Goal: Information Seeking & Learning: Learn about a topic

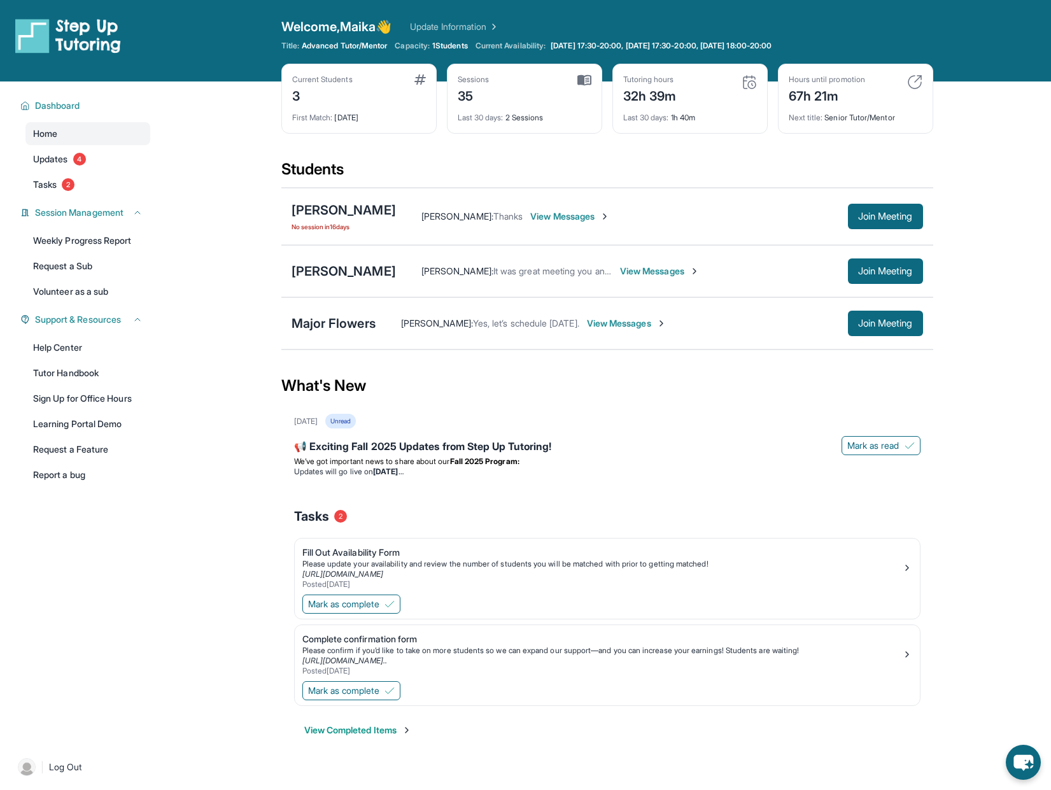
click at [577, 211] on span "View Messages" at bounding box center [570, 216] width 80 height 13
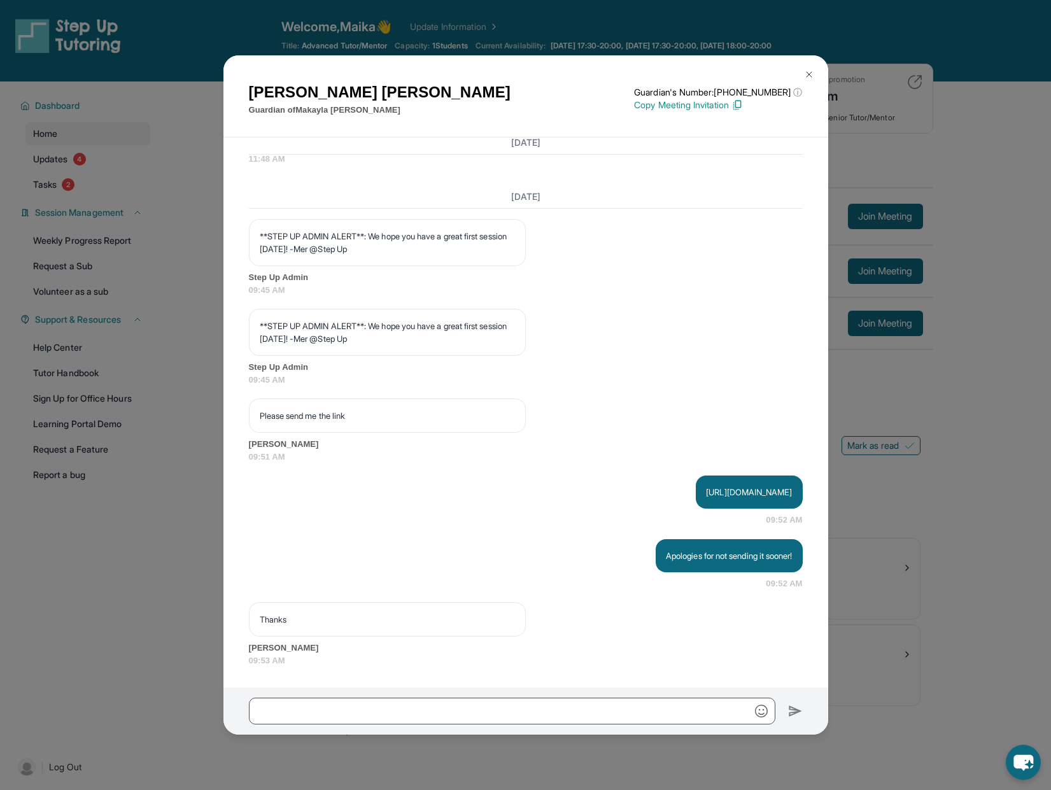
scroll to position [3052, 0]
click at [480, 701] on input "text" at bounding box center [512, 711] width 526 height 27
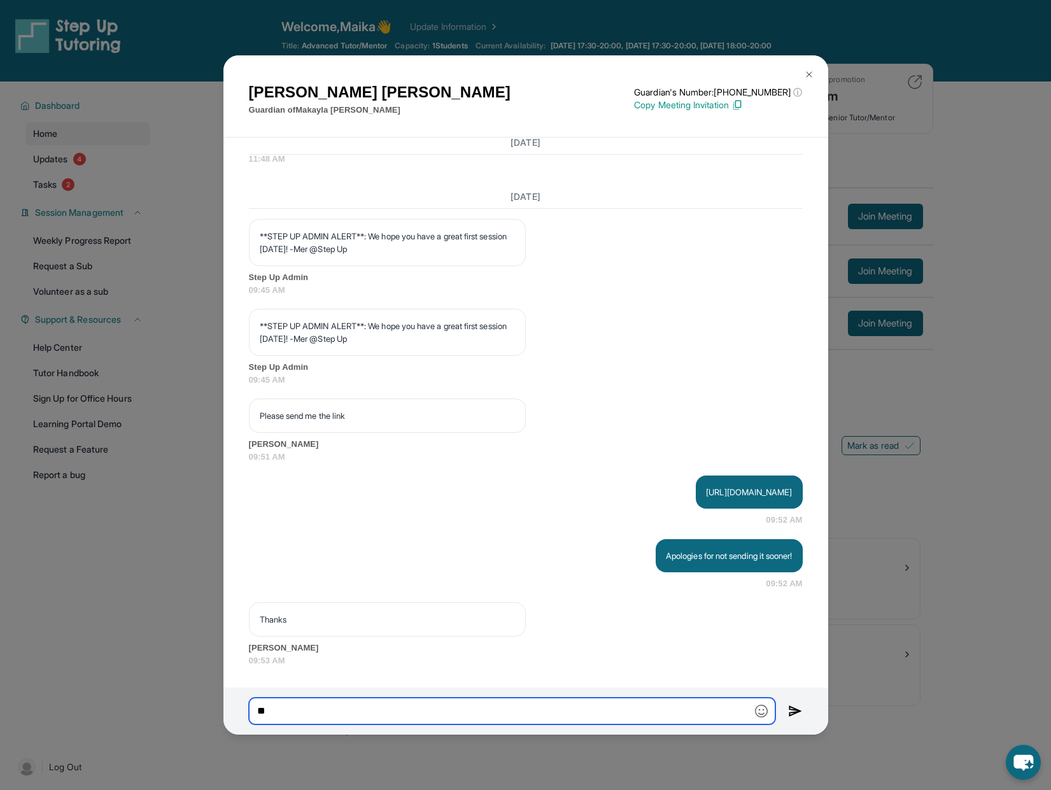
type input "*"
type input "**********"
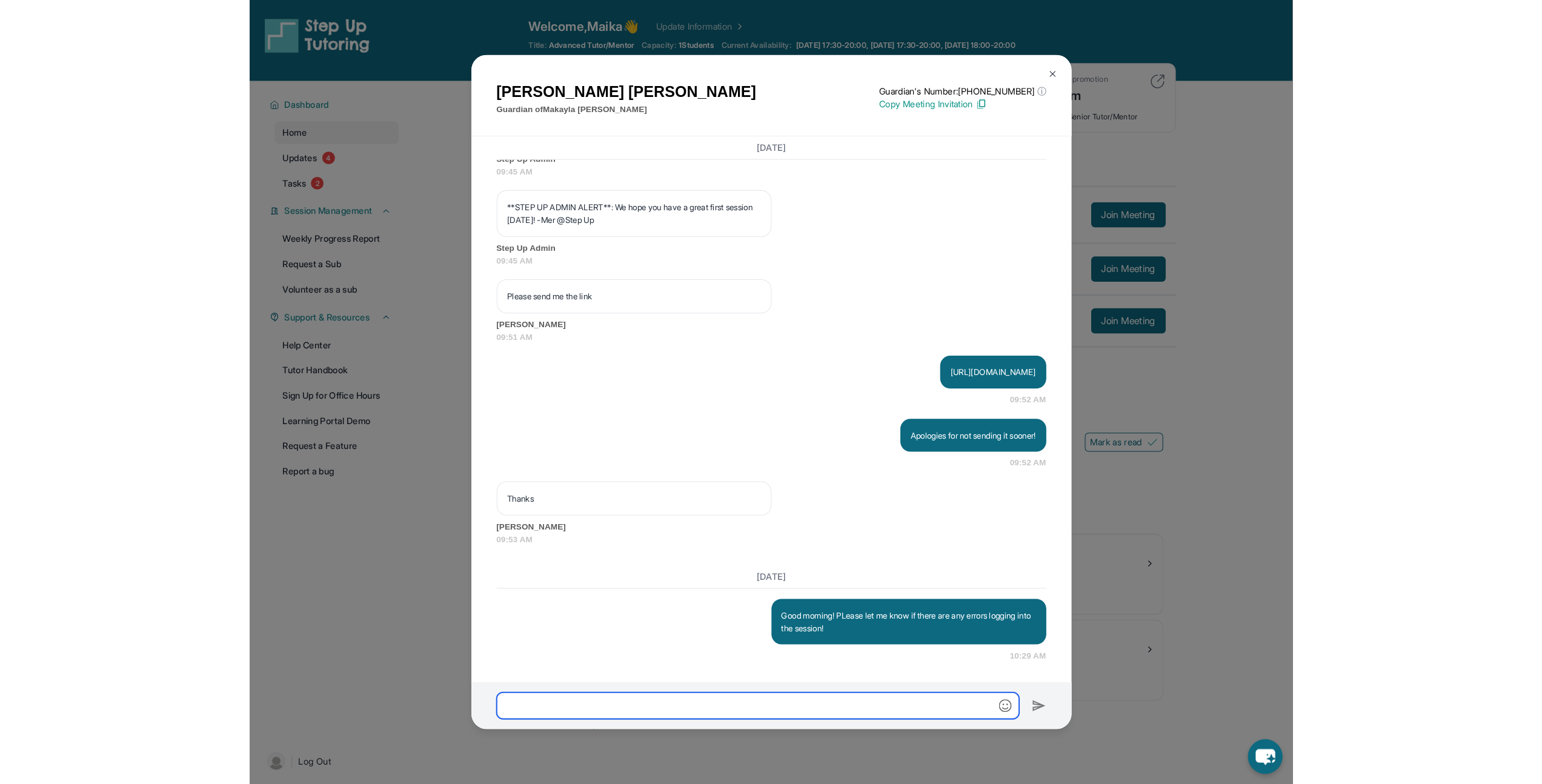
scroll to position [3016, 0]
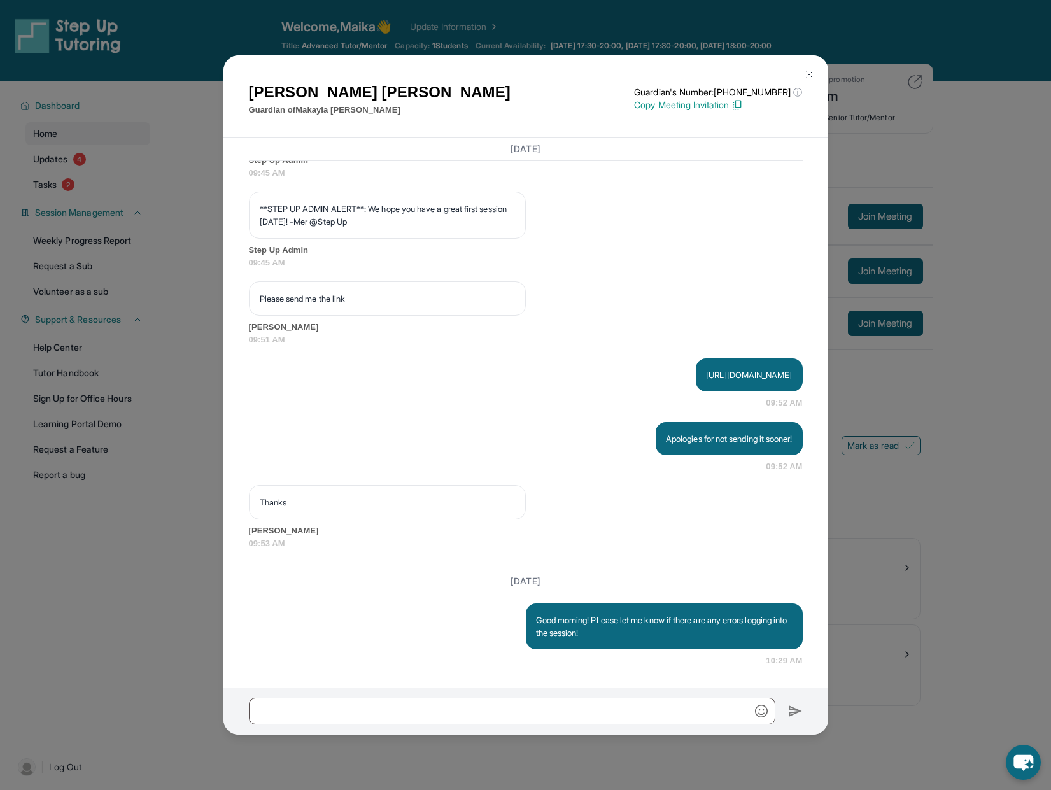
click at [153, 578] on div "[PERSON_NAME] Guardian of [PERSON_NAME] Guardian's Number: [PHONE_NUMBER] ⓘ Thi…" at bounding box center [525, 395] width 1051 height 790
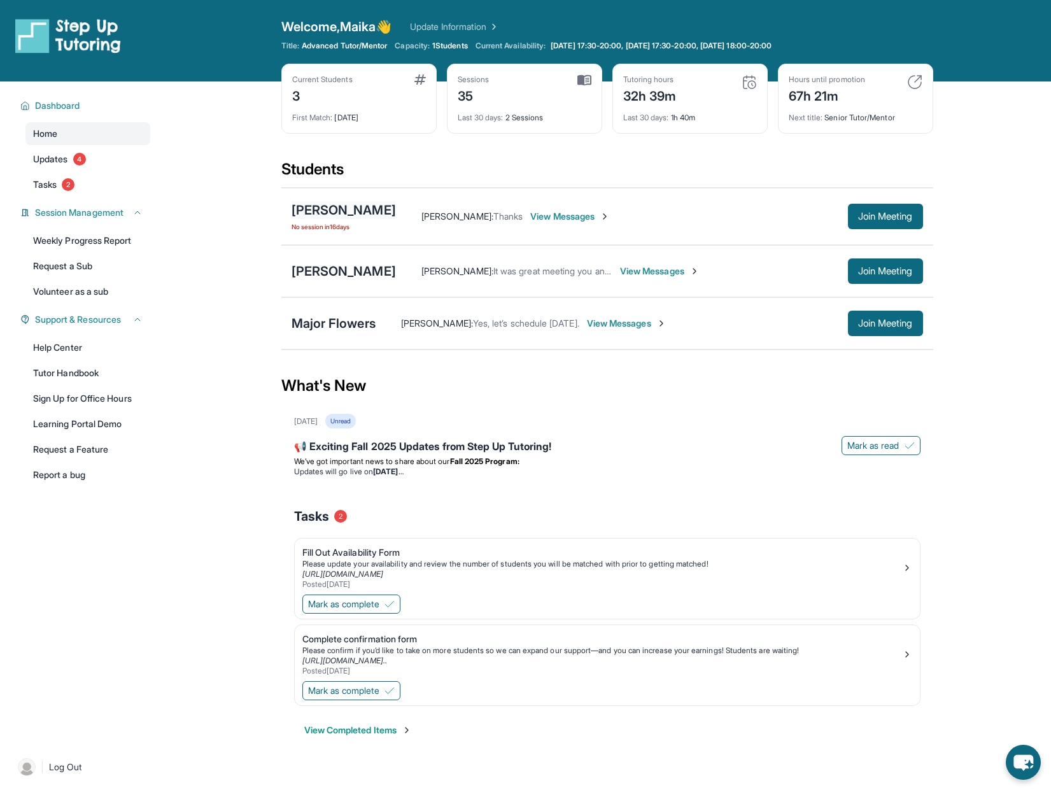
click at [368, 206] on div "[PERSON_NAME]" at bounding box center [343, 210] width 104 height 18
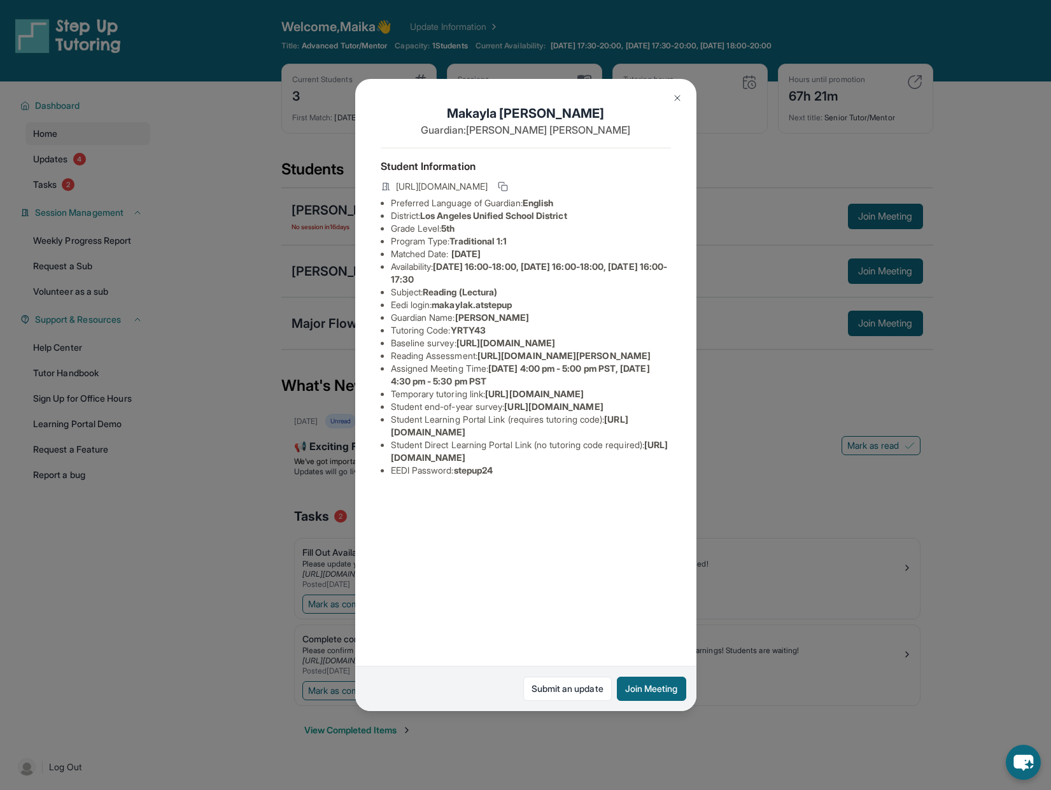
click at [748, 385] on div "[PERSON_NAME] Guardian: [PERSON_NAME] Student Information [URL][DOMAIN_NAME] Pr…" at bounding box center [525, 395] width 1051 height 790
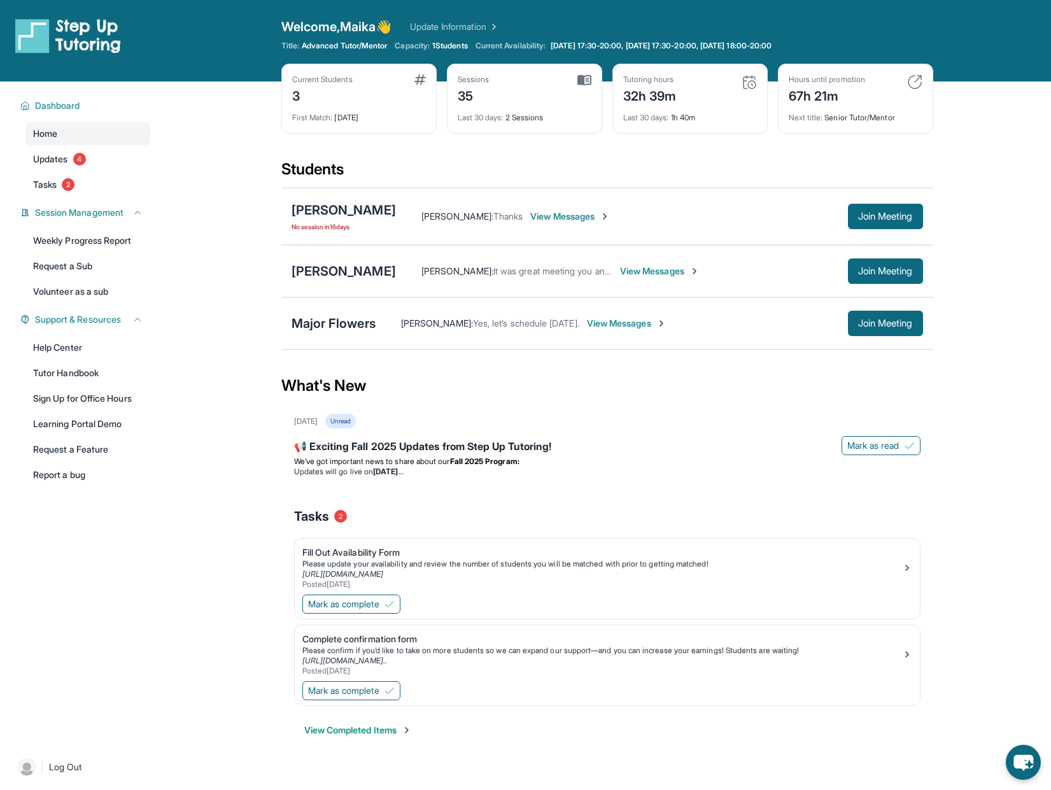
click at [389, 206] on div "[PERSON_NAME]" at bounding box center [343, 210] width 104 height 18
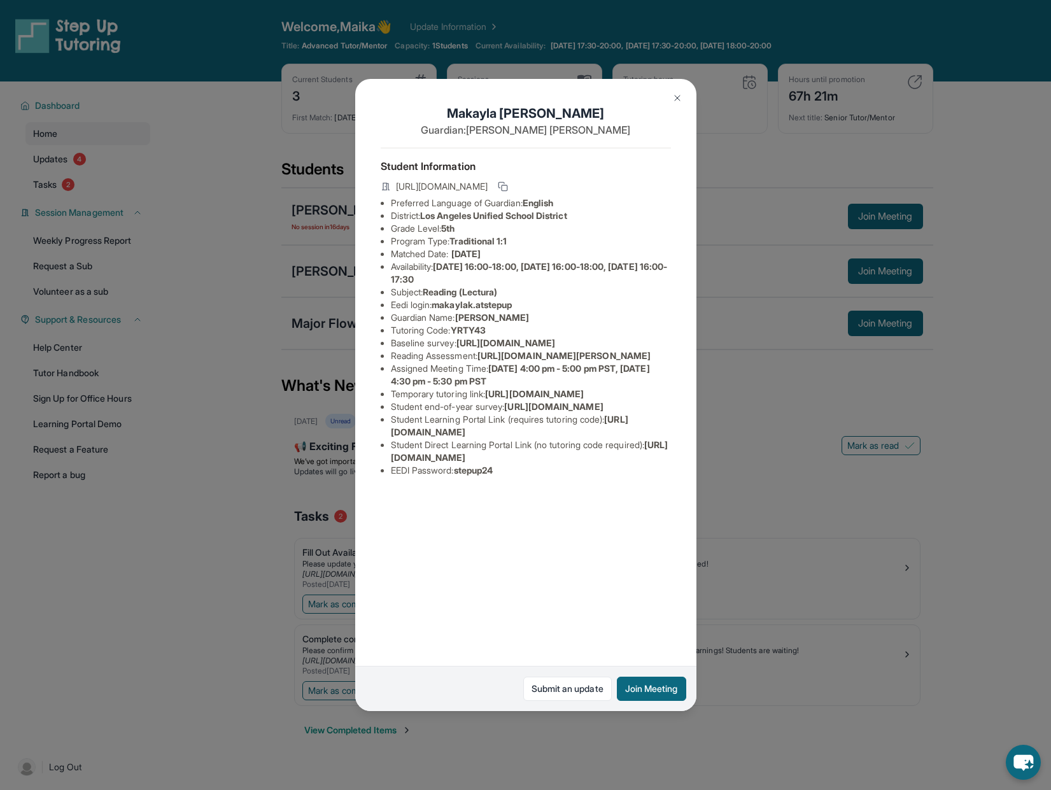
click at [927, 231] on div "[PERSON_NAME] Guardian: [PERSON_NAME] Student Information [URL][DOMAIN_NAME] Pr…" at bounding box center [525, 395] width 1051 height 790
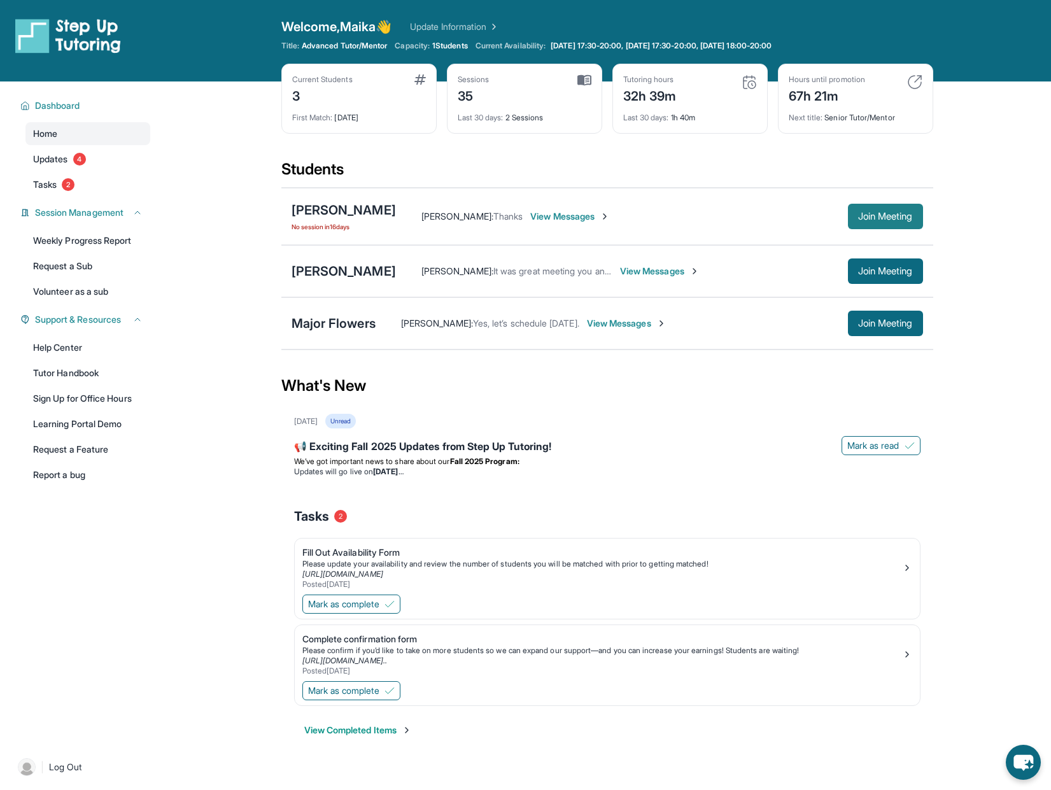
click at [871, 220] on span "Join Meeting" at bounding box center [885, 217] width 55 height 8
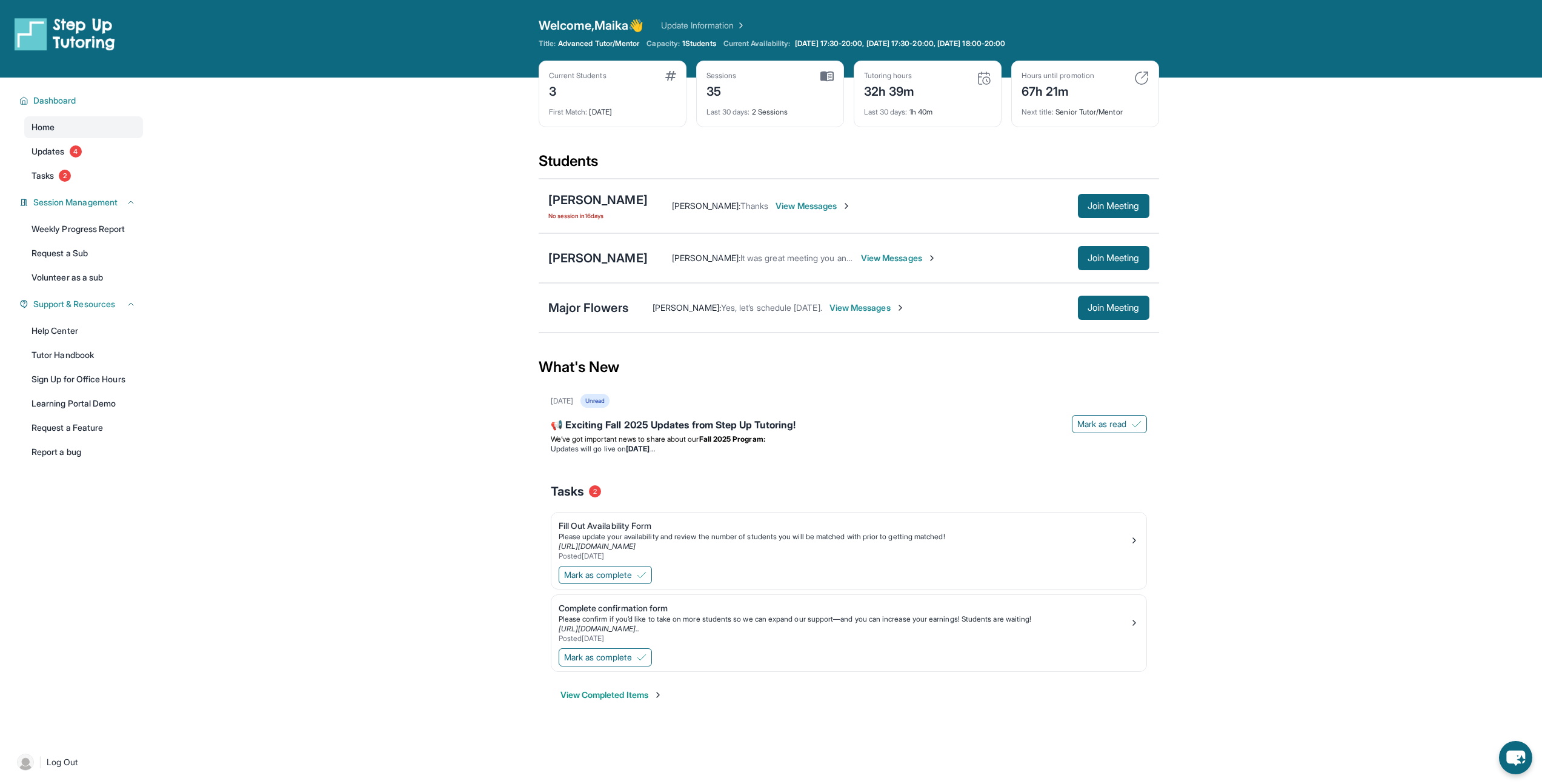
click at [599, 209] on div "[PERSON_NAME] No session [DATE]" at bounding box center [598, 206] width 99 height 29
click at [603, 202] on div "[PERSON_NAME]" at bounding box center [598, 200] width 99 height 17
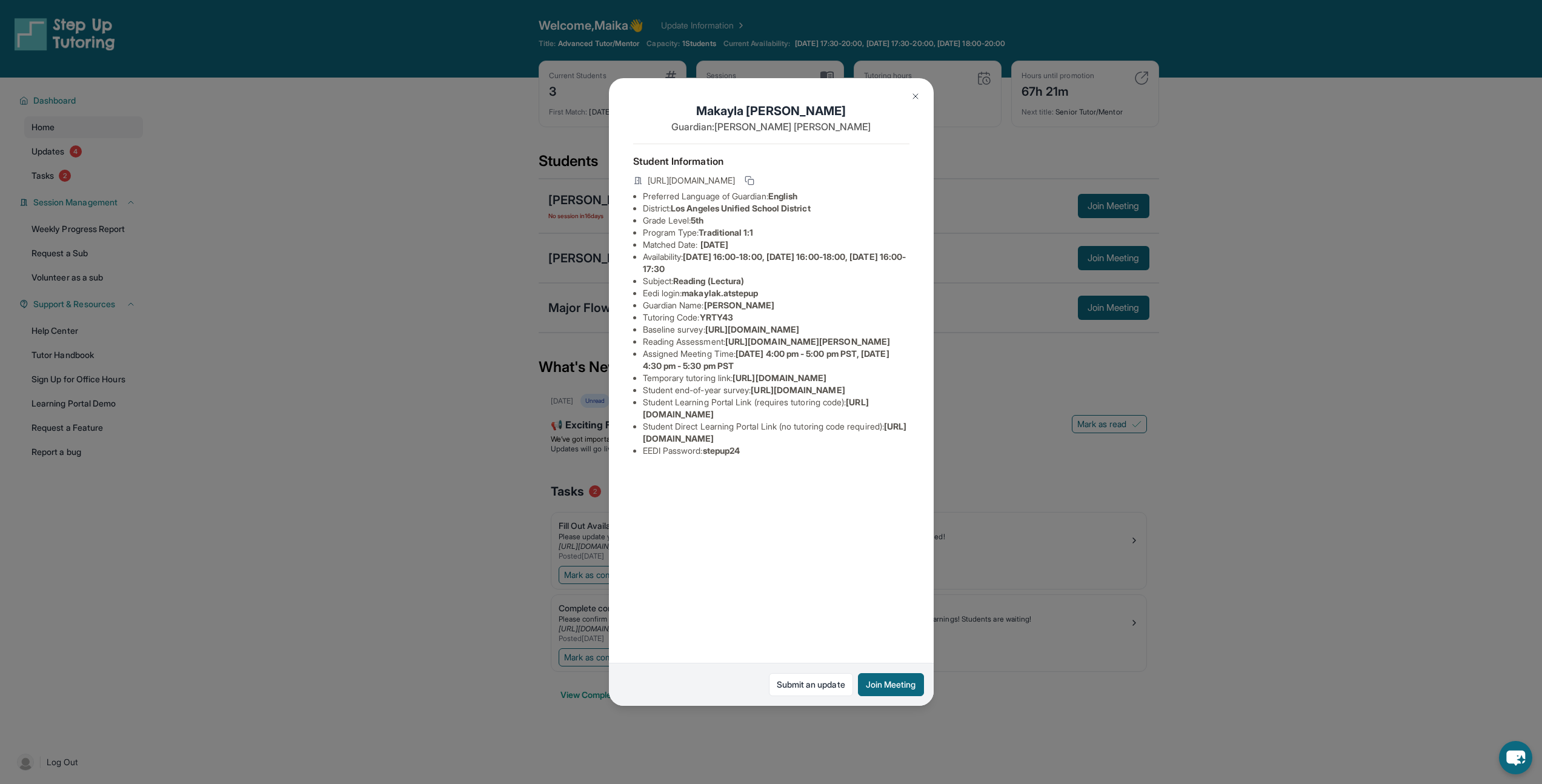
click at [912, 93] on img at bounding box center [916, 96] width 10 height 10
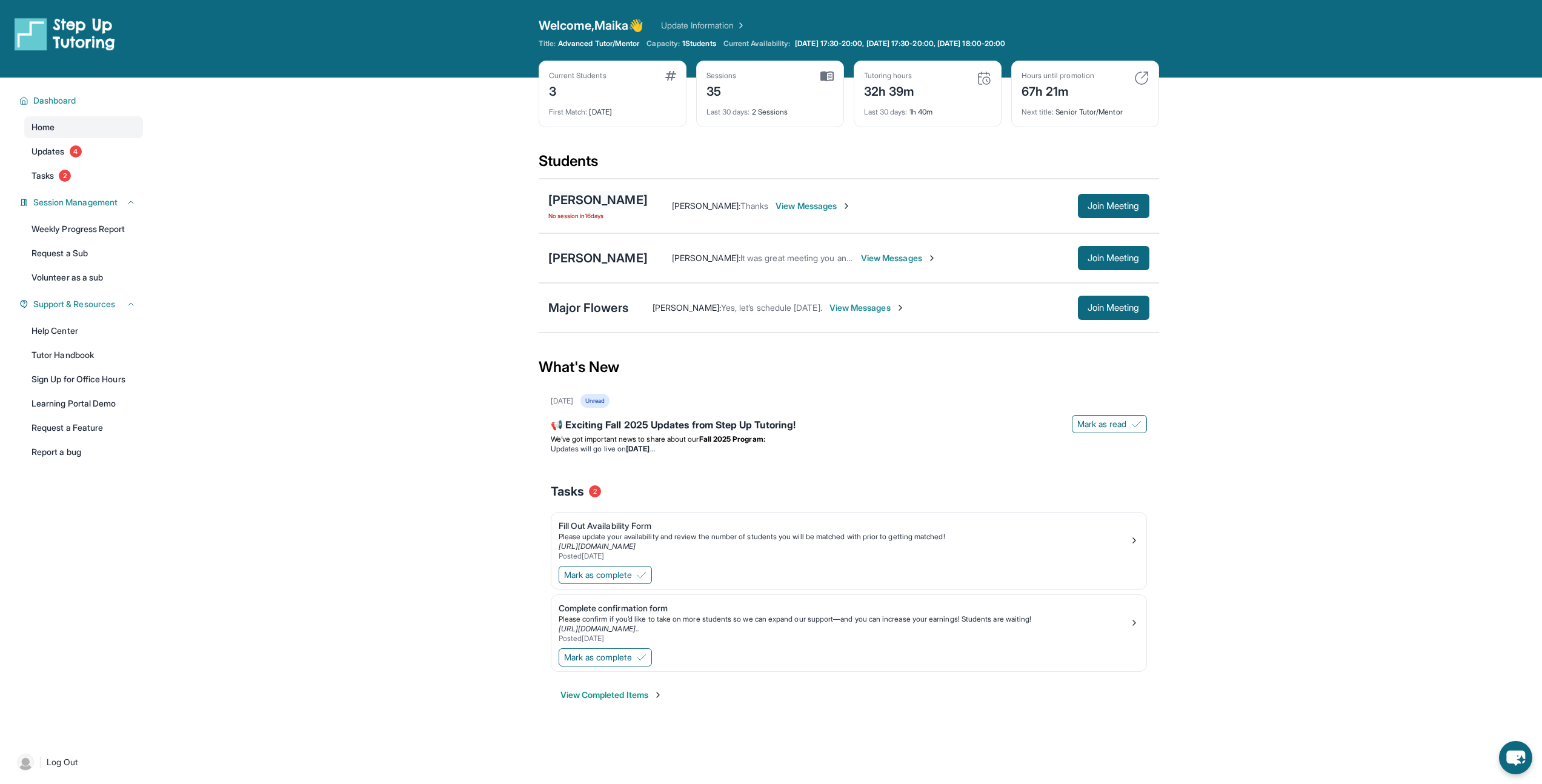
click at [563, 191] on div "[PERSON_NAME]" at bounding box center [598, 200] width 99 height 17
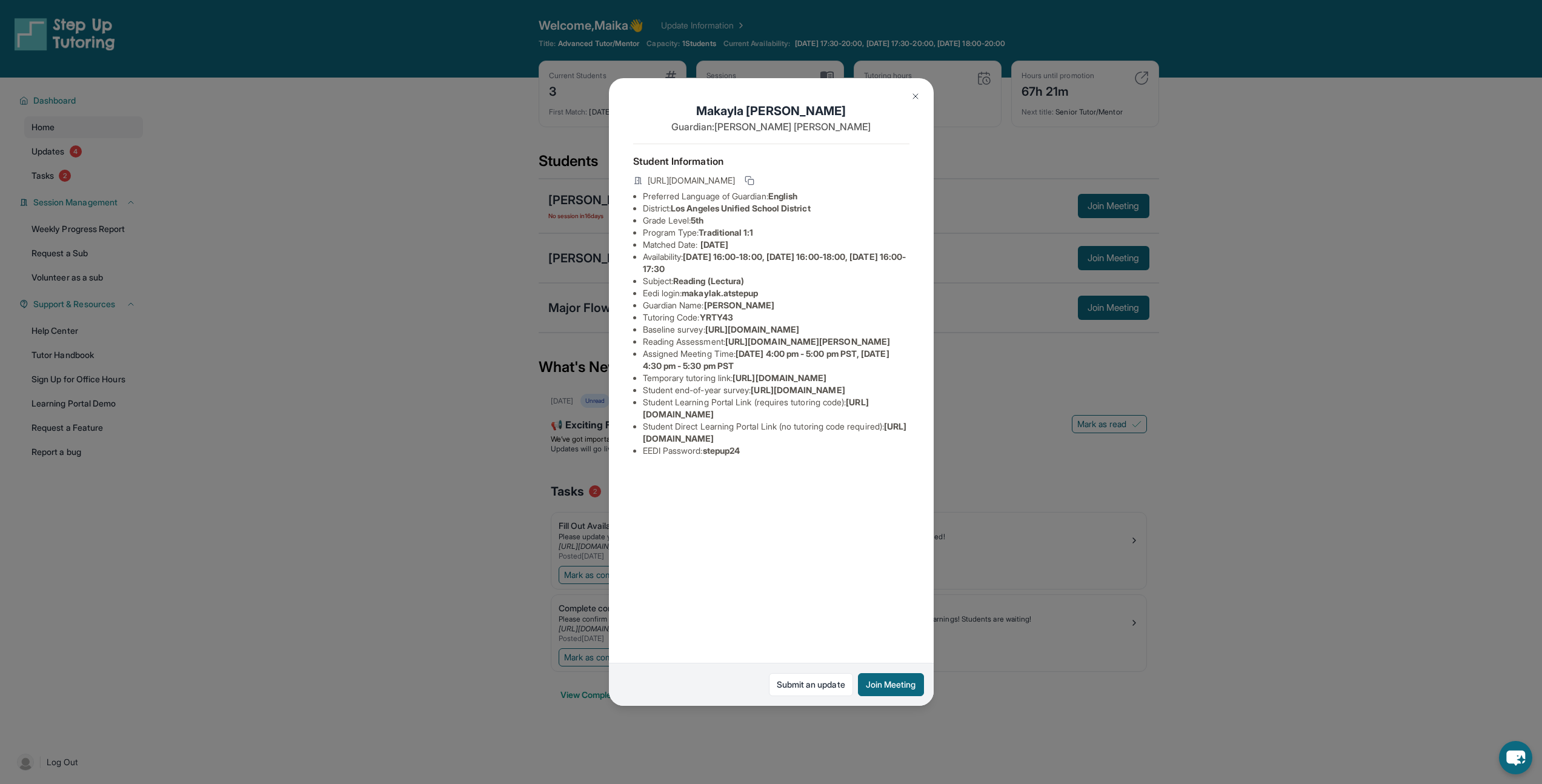
click at [914, 94] on img at bounding box center [916, 96] width 10 height 10
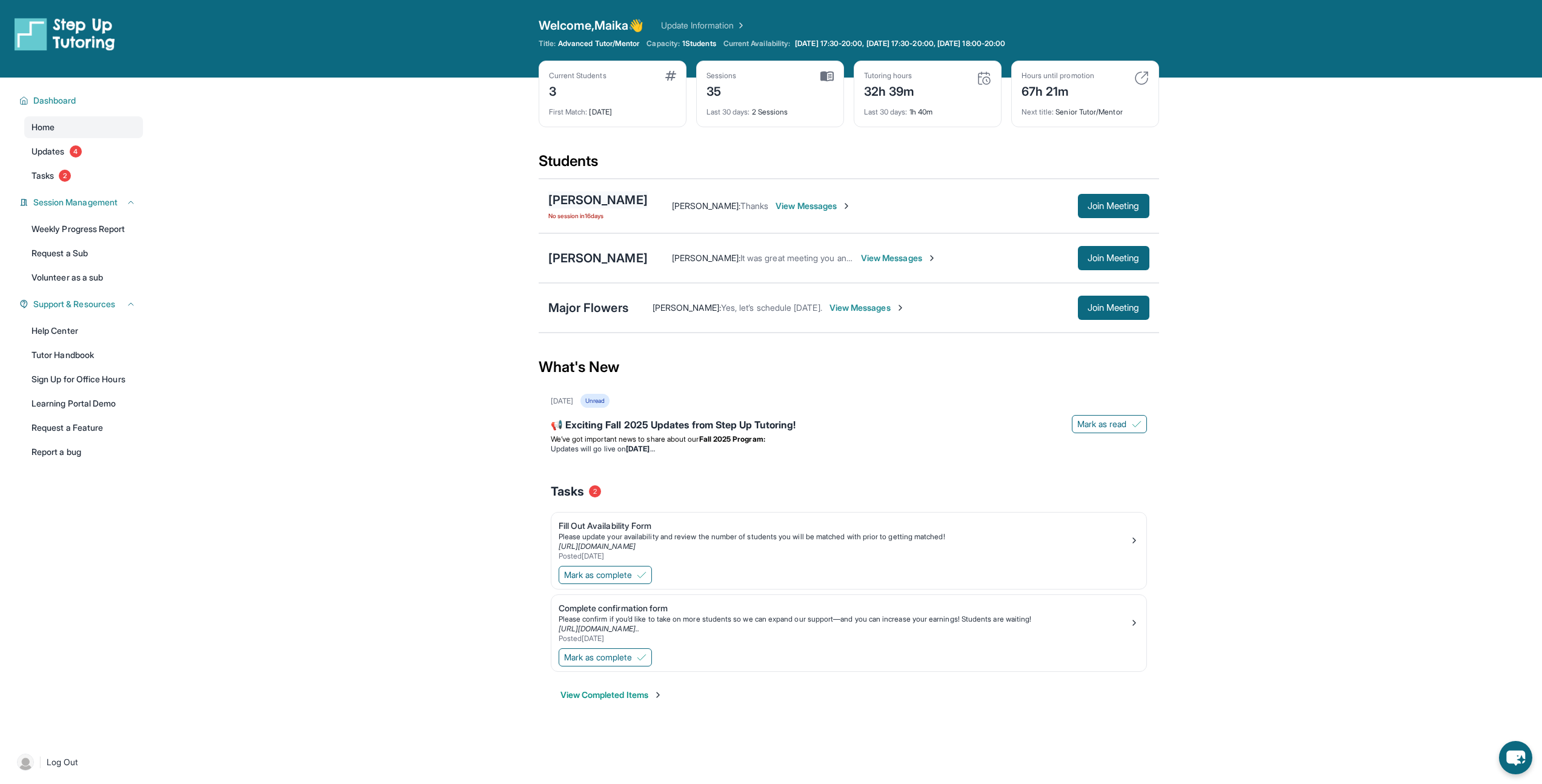
click at [579, 198] on div "[PERSON_NAME]" at bounding box center [598, 200] width 99 height 17
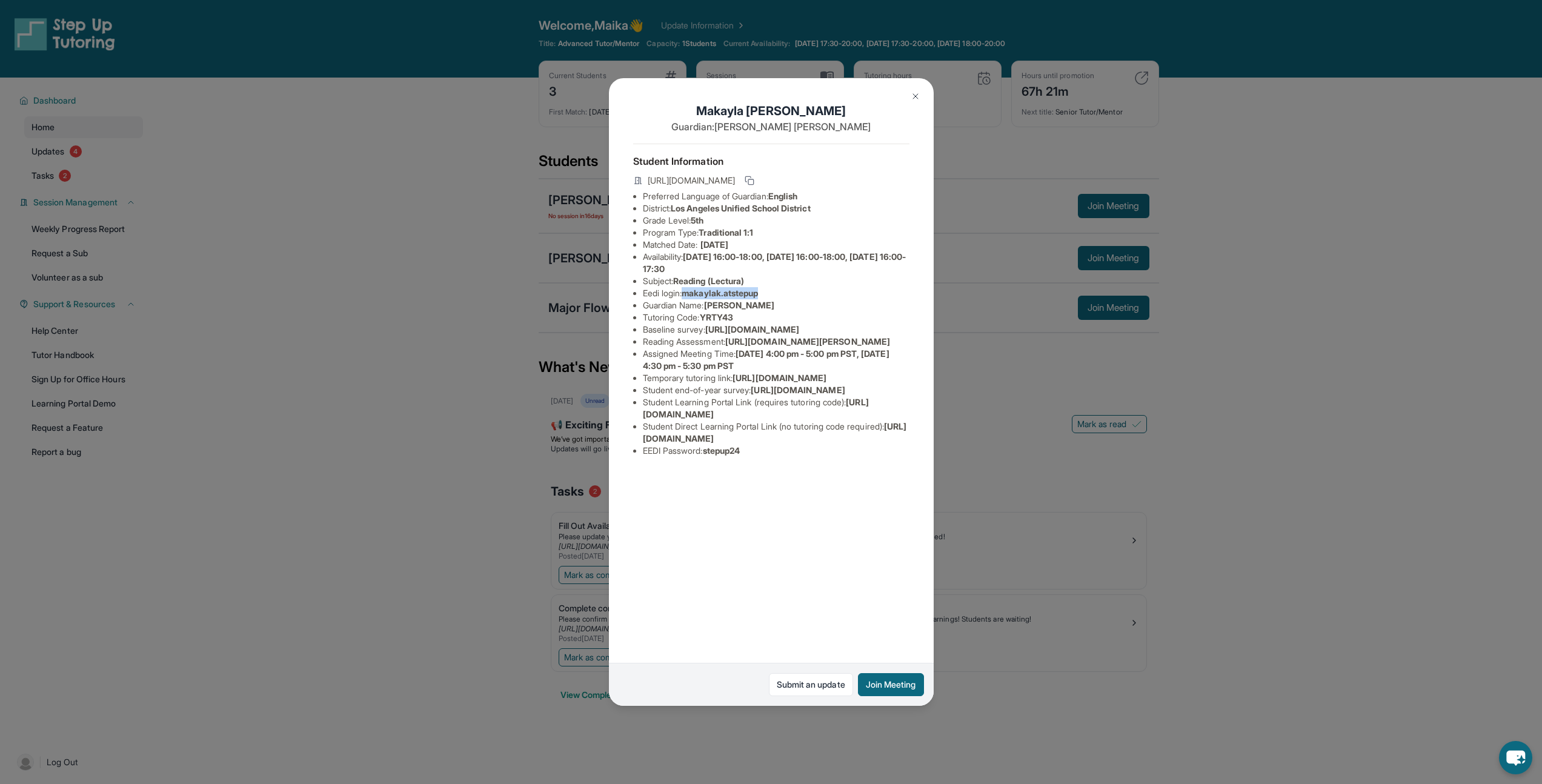
drag, startPoint x: 687, startPoint y: 294, endPoint x: 770, endPoint y: 290, distance: 83.1
click at [770, 290] on li "Eedi login : makaylak.atstepup" at bounding box center [776, 293] width 267 height 12
copy span "makaylak.atstepup"
drag, startPoint x: 920, startPoint y: 95, endPoint x: 954, endPoint y: 133, distance: 51.0
click at [920, 95] on button at bounding box center [915, 95] width 24 height 24
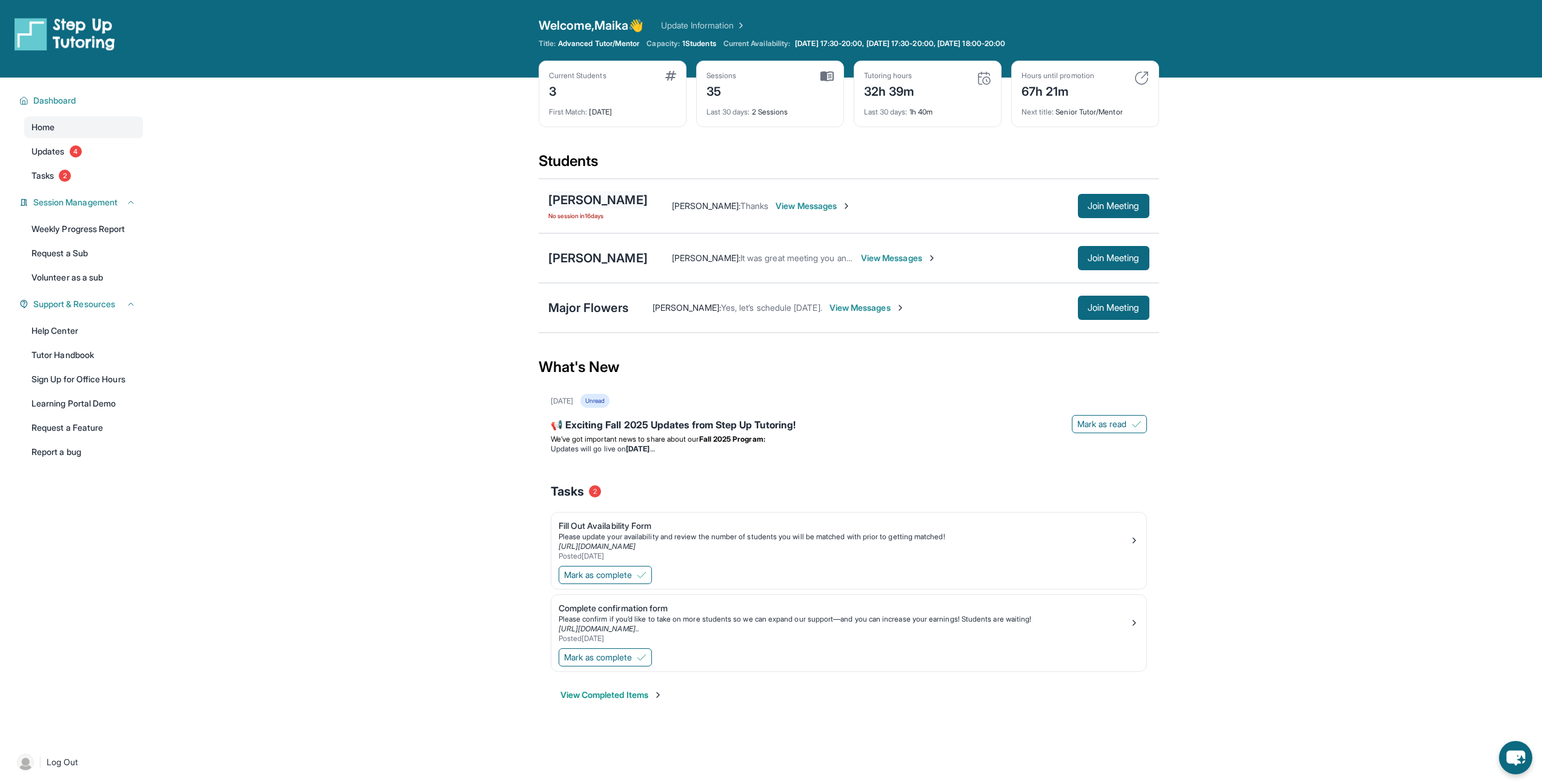
click at [614, 194] on div "[PERSON_NAME]" at bounding box center [598, 200] width 99 height 17
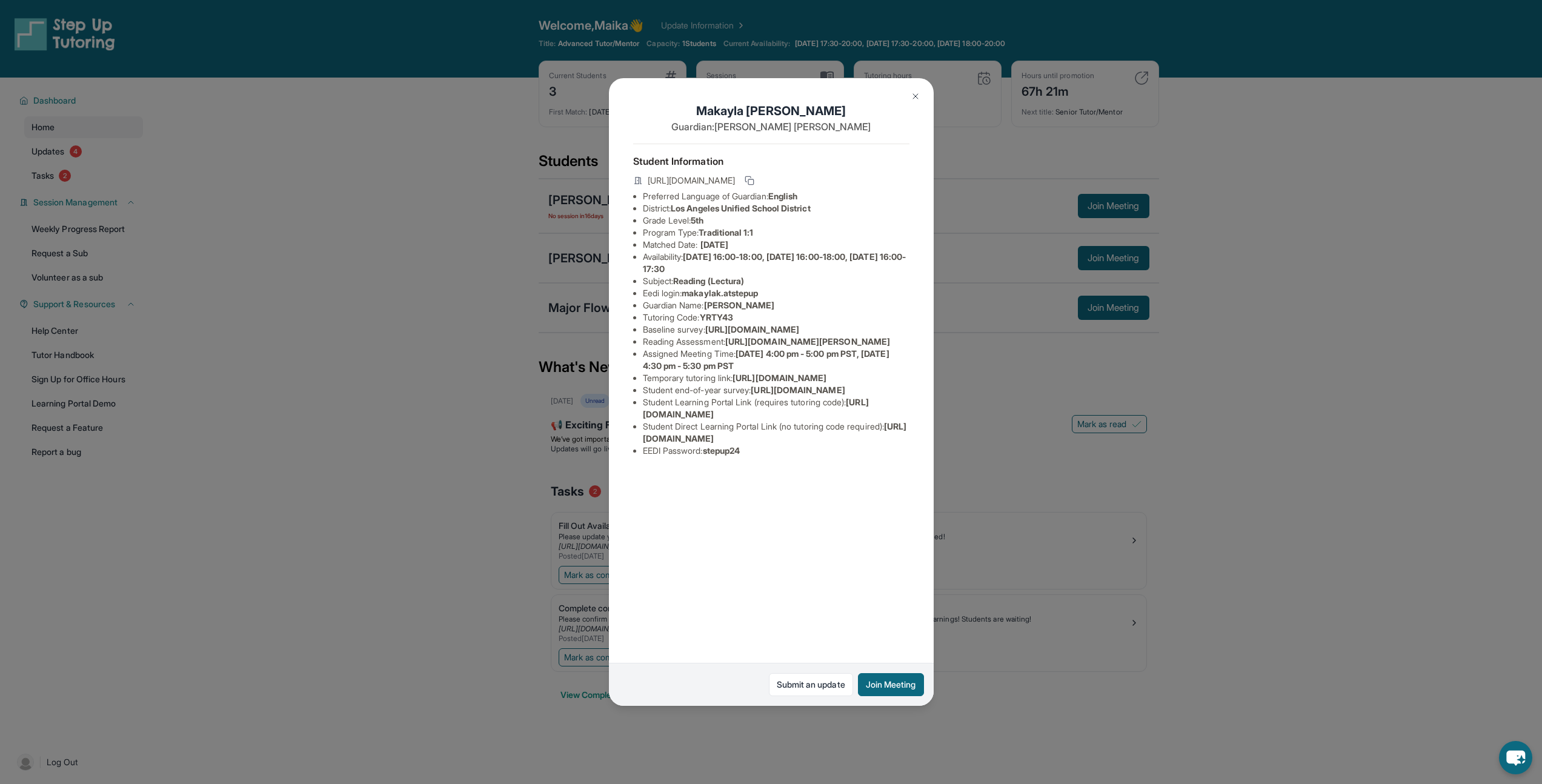
drag, startPoint x: 732, startPoint y: 374, endPoint x: 911, endPoint y: 393, distance: 180.0
click at [890, 346] on span "[URL][DOMAIN_NAME][PERSON_NAME]" at bounding box center [807, 341] width 165 height 10
copy span "[URL][DOMAIN_NAME][PERSON_NAME]"
click at [1009, 433] on div "[PERSON_NAME] Guardian: [PERSON_NAME] Student Information [URL][DOMAIN_NAME] Pr…" at bounding box center [771, 392] width 1542 height 784
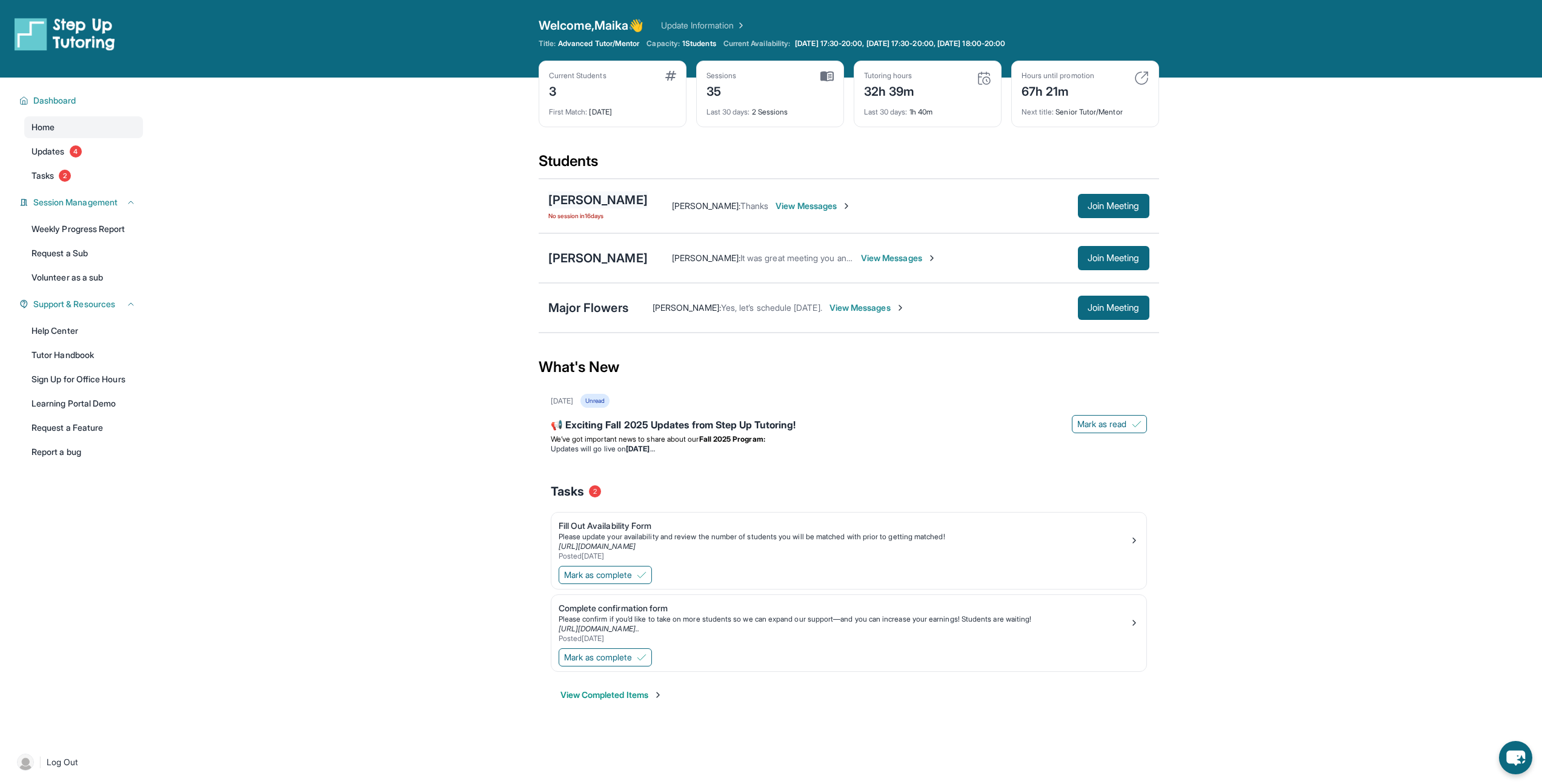
click at [602, 200] on div "[PERSON_NAME]" at bounding box center [598, 200] width 99 height 17
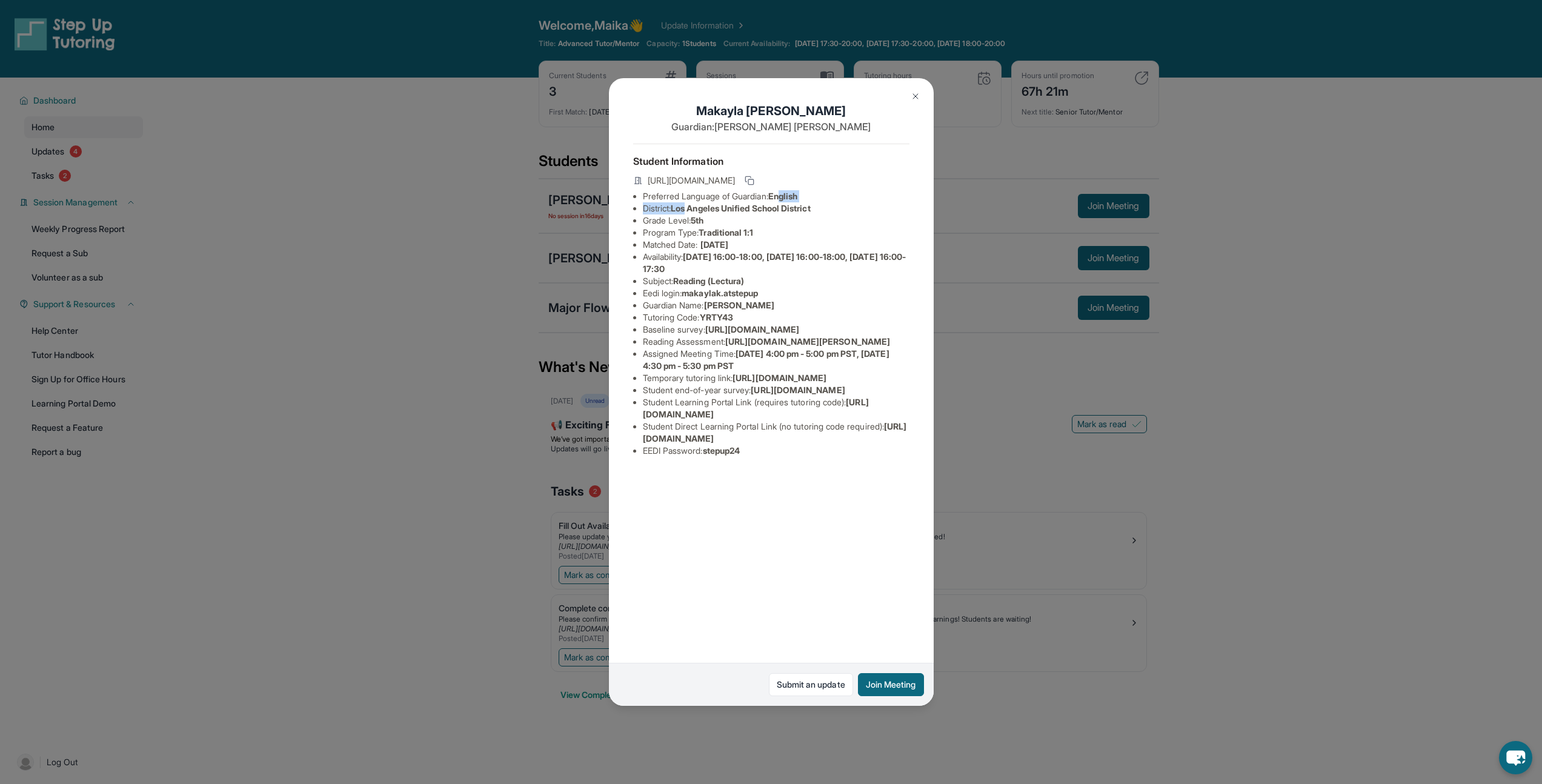
drag, startPoint x: 691, startPoint y: 205, endPoint x: 789, endPoint y: 200, distance: 98.1
click at [789, 200] on ul "Preferred Language of Guardian: English District: [GEOGRAPHIC_DATA] Unified Sch…" at bounding box center [771, 323] width 276 height 266
click at [767, 214] on li "District: Los Angeles Unified School District" at bounding box center [776, 208] width 267 height 12
click at [915, 103] on button at bounding box center [915, 95] width 24 height 24
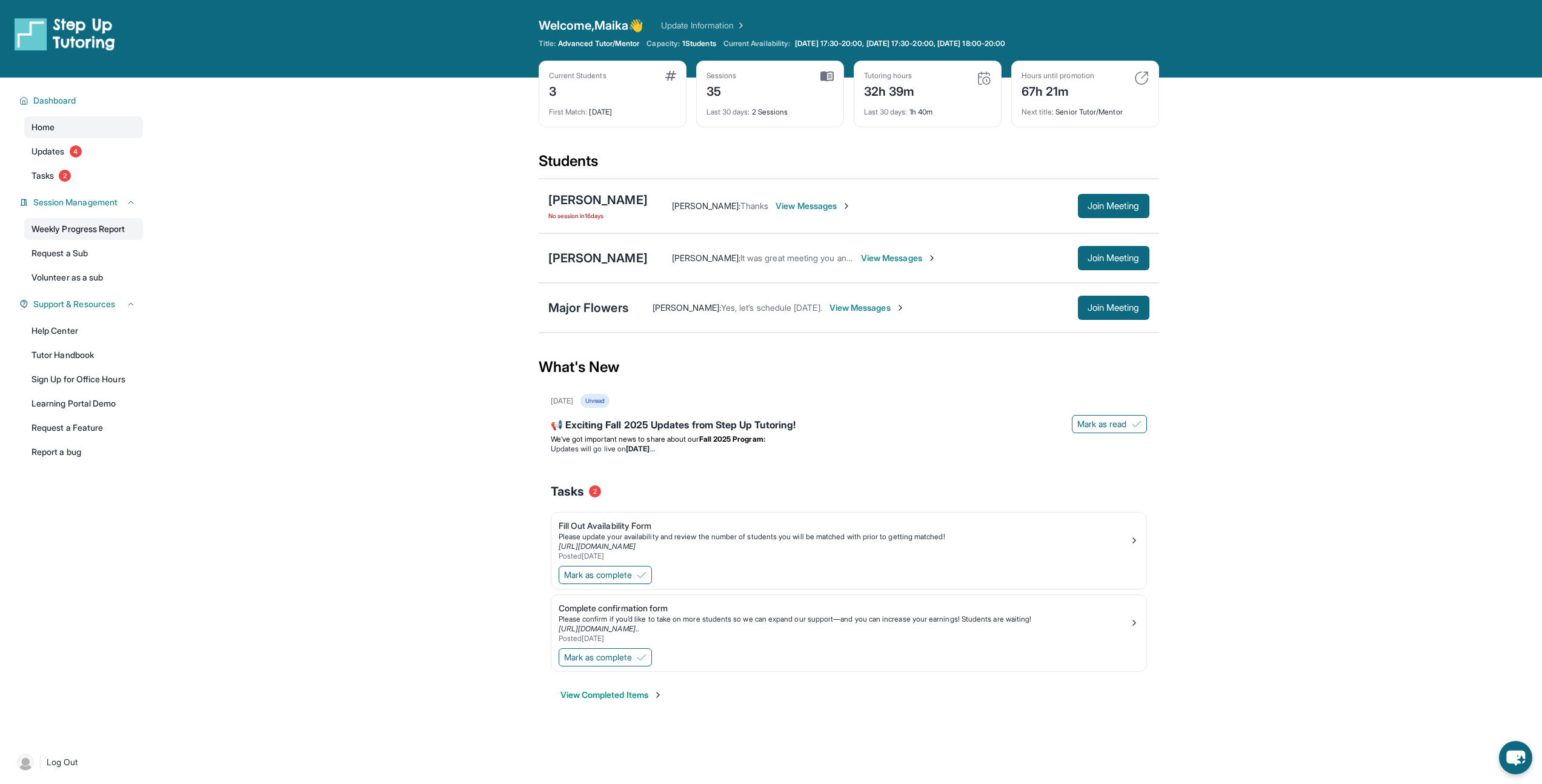
click at [103, 220] on link "Weekly Progress Report" at bounding box center [83, 228] width 119 height 22
click at [101, 146] on link "Updates 4" at bounding box center [83, 151] width 119 height 22
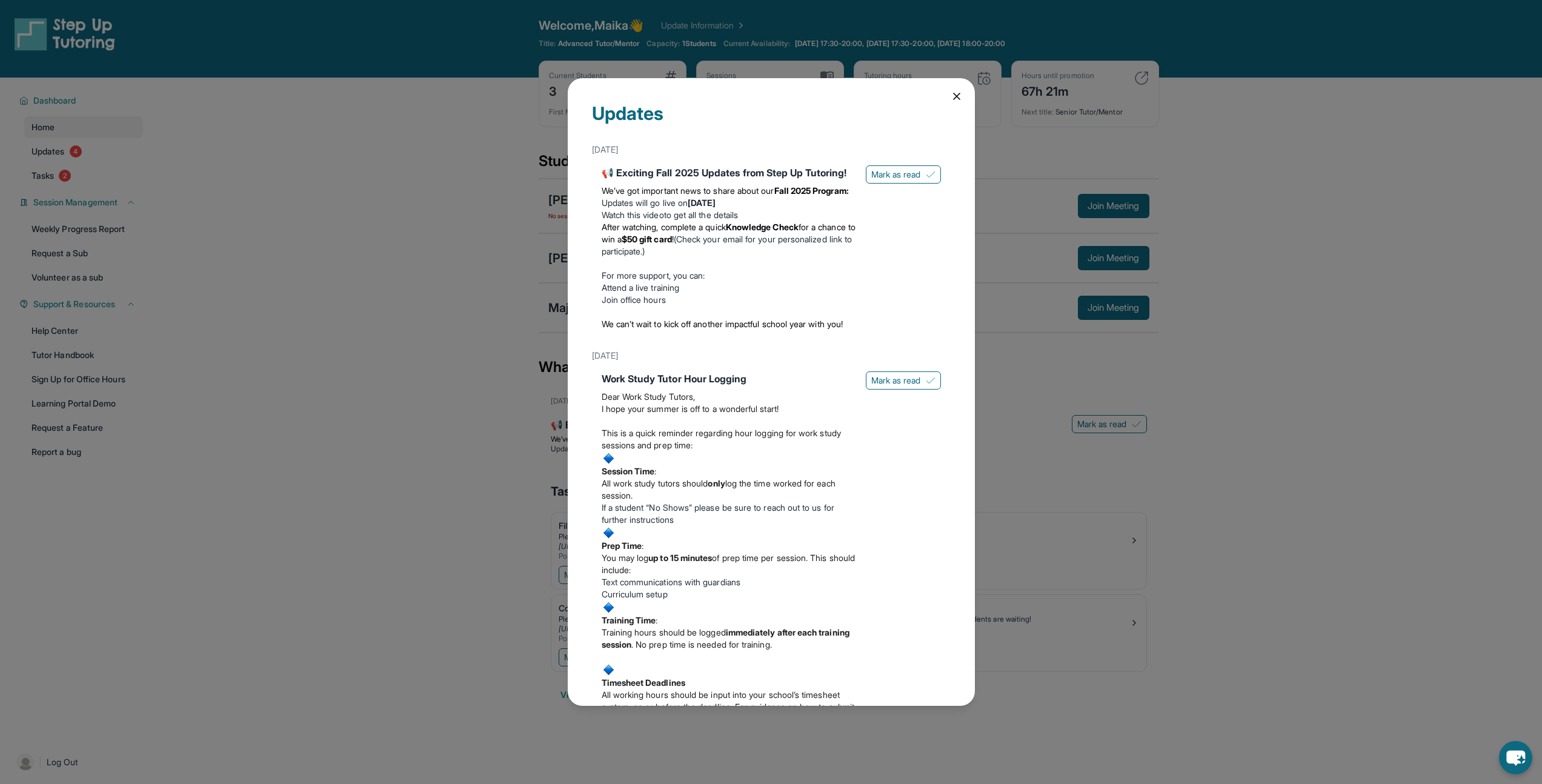
click at [97, 158] on div "Updates [DATE] 📢 Exciting Fall 2025 Updates from Step Up Tutoring! We’ve got im…" at bounding box center [771, 392] width 1542 height 784
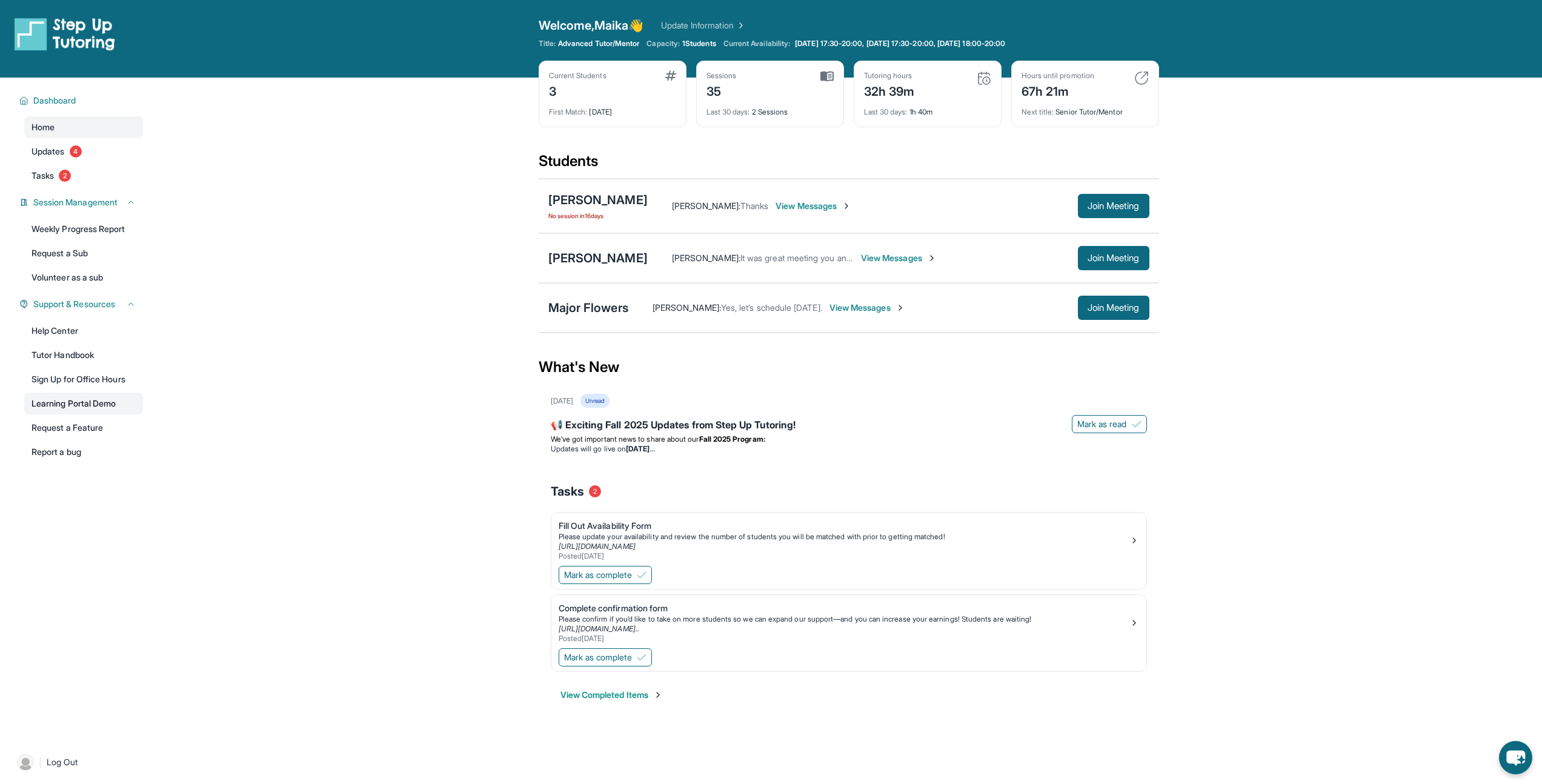
click at [88, 402] on link "Learning Portal Demo" at bounding box center [83, 402] width 119 height 22
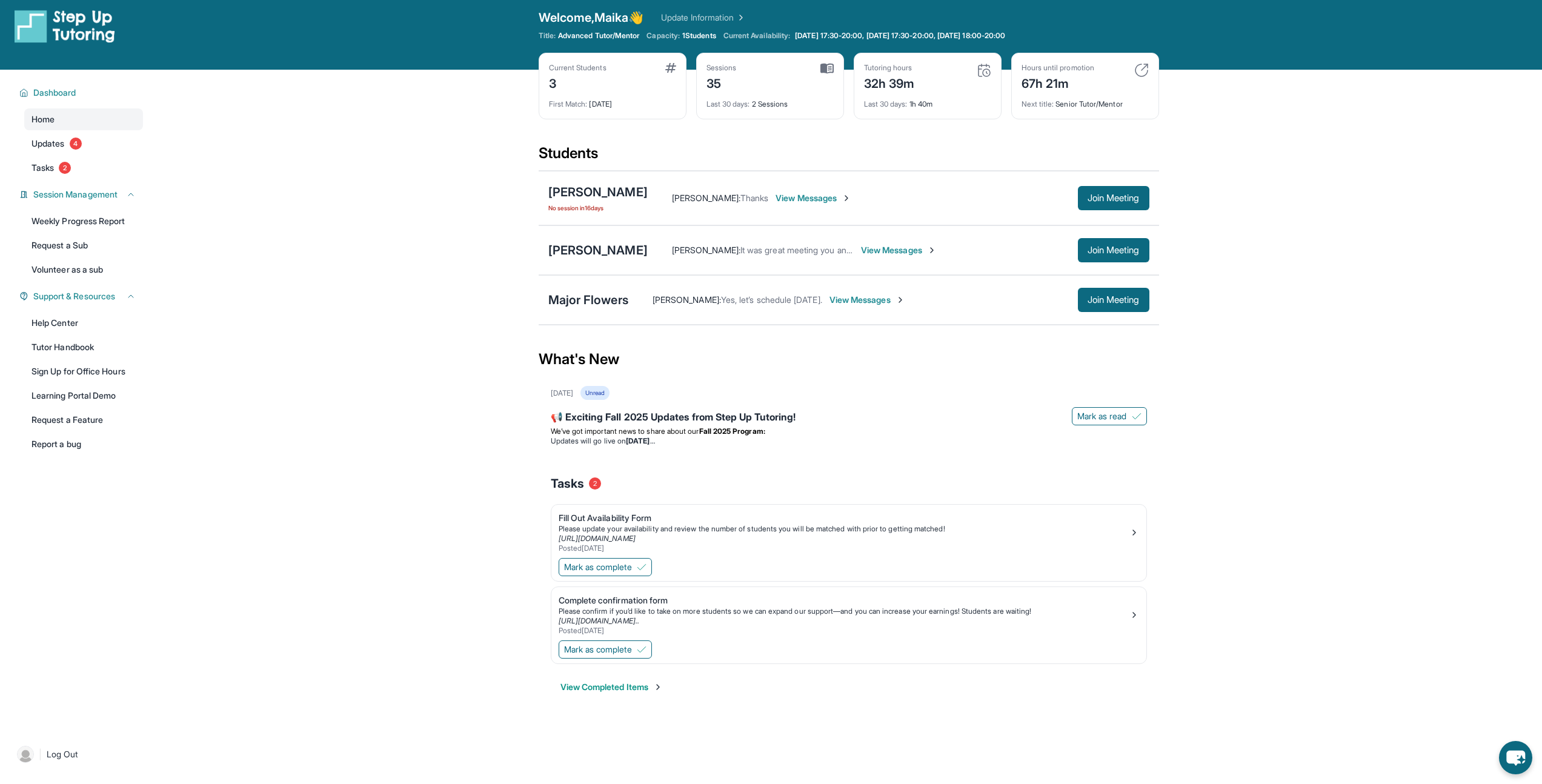
scroll to position [0, 0]
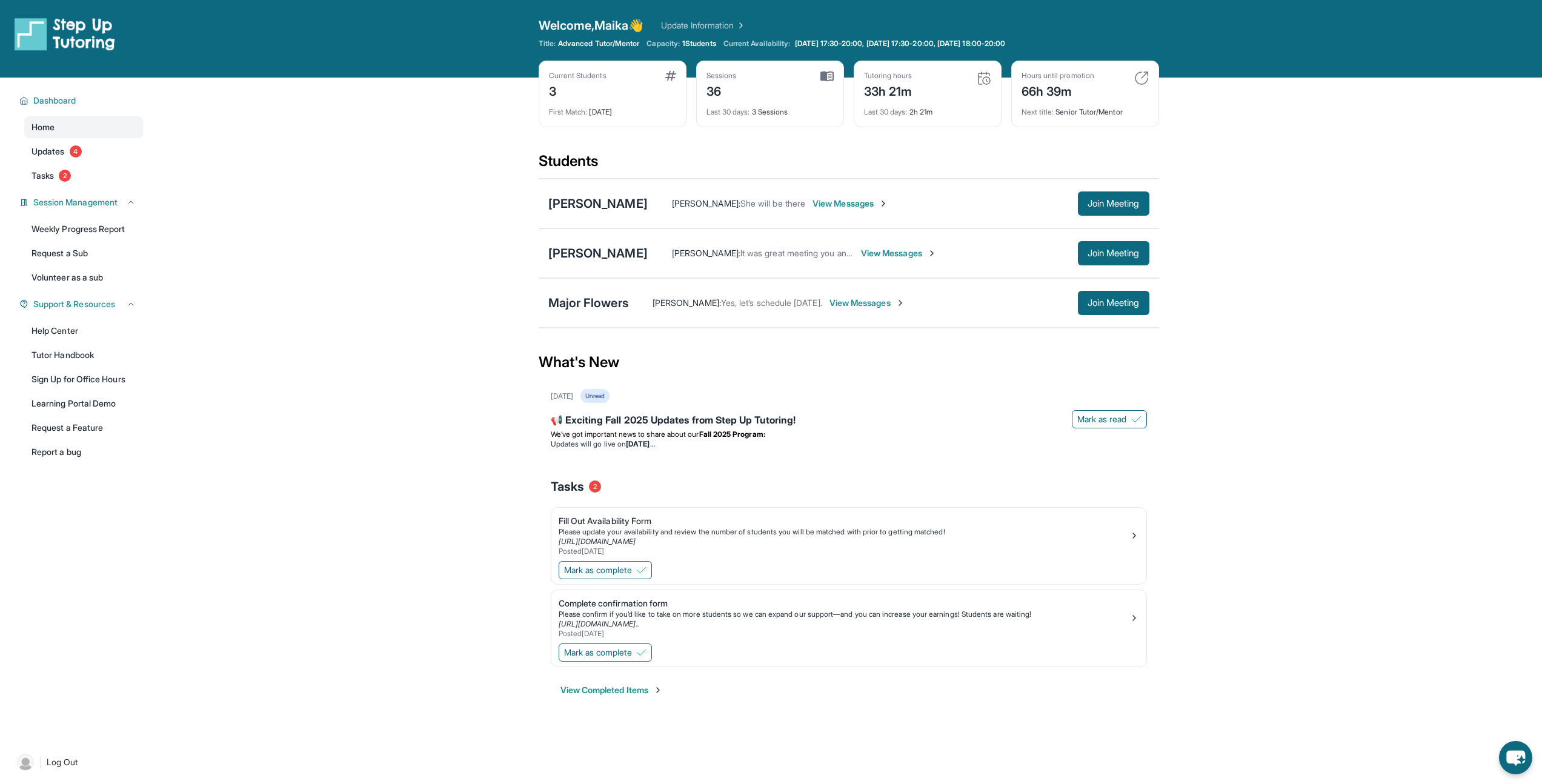
click at [580, 216] on div "[PERSON_NAME] [PERSON_NAME] : She will be there View Messages Join Meeting" at bounding box center [849, 204] width 621 height 49
click at [588, 207] on div "[PERSON_NAME]" at bounding box center [598, 204] width 99 height 17
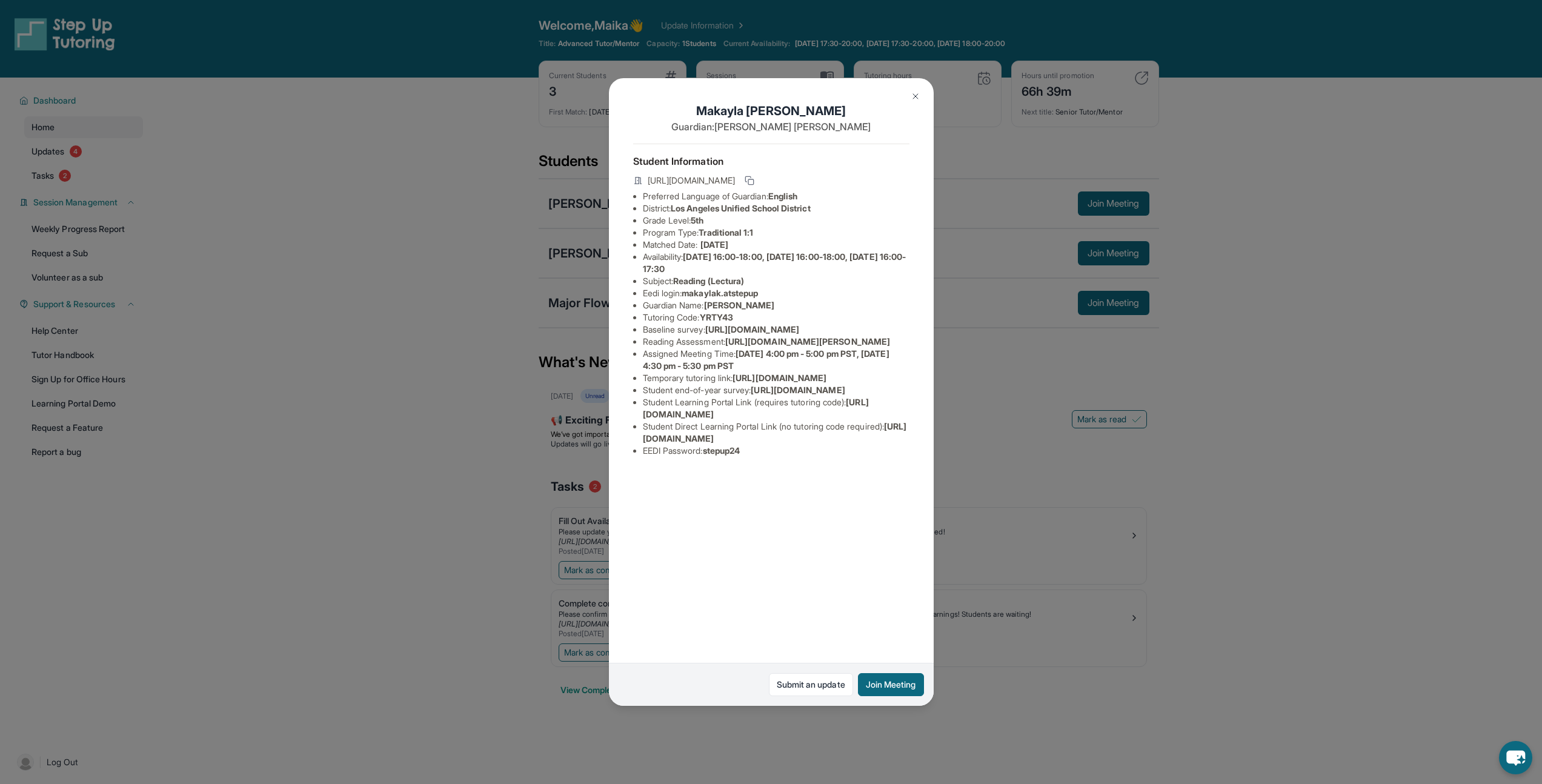
click at [445, 206] on div "[PERSON_NAME] Guardian: [PERSON_NAME] Student Information [URL][DOMAIN_NAME] Pr…" at bounding box center [771, 392] width 1542 height 784
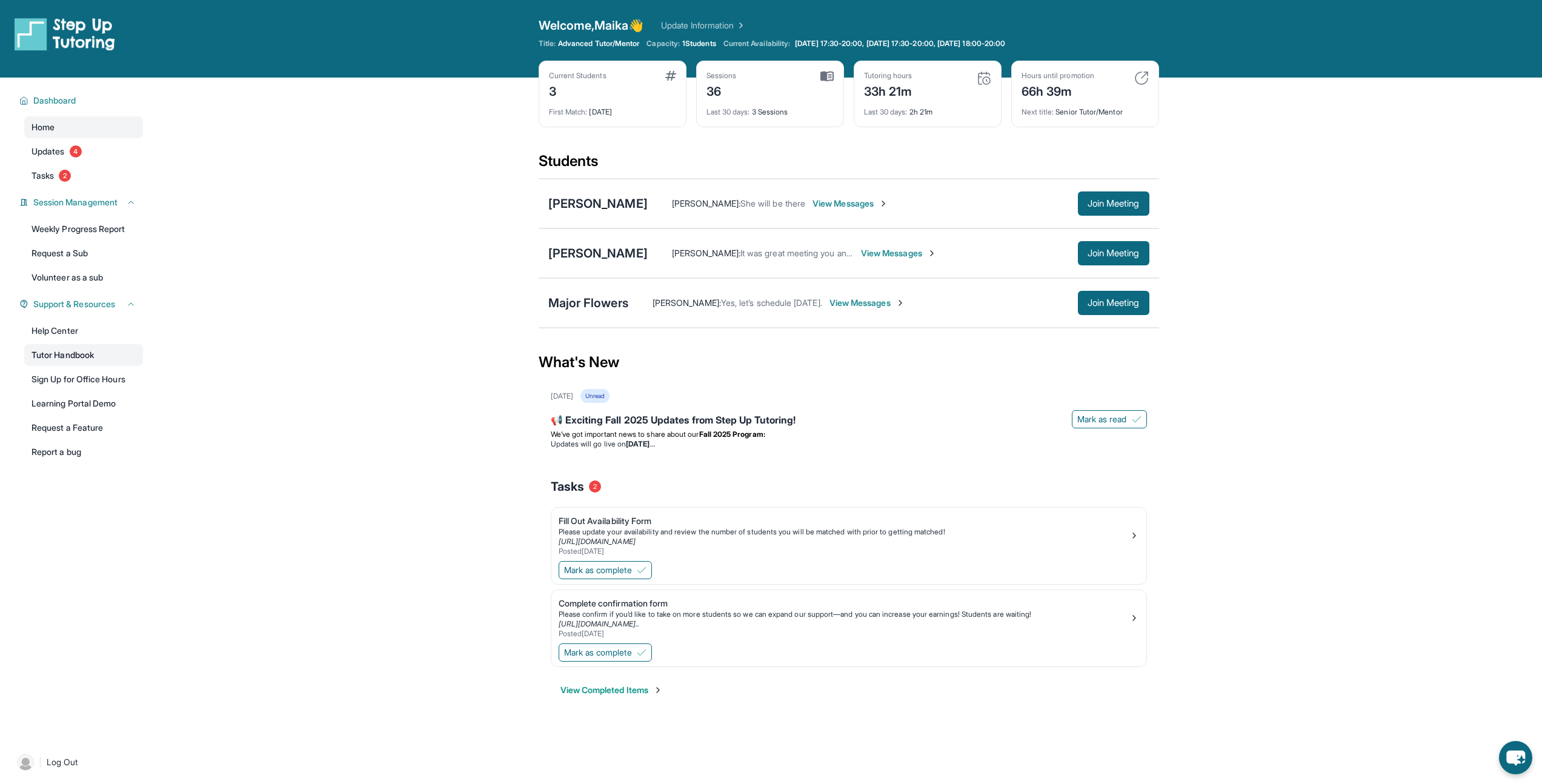
click at [117, 361] on link "Tutor Handbook" at bounding box center [83, 355] width 119 height 22
click at [685, 26] on link "Update Information" at bounding box center [702, 25] width 85 height 12
click at [717, 24] on link "Update Information" at bounding box center [702, 25] width 85 height 12
click at [598, 207] on div "[PERSON_NAME]" at bounding box center [598, 204] width 99 height 17
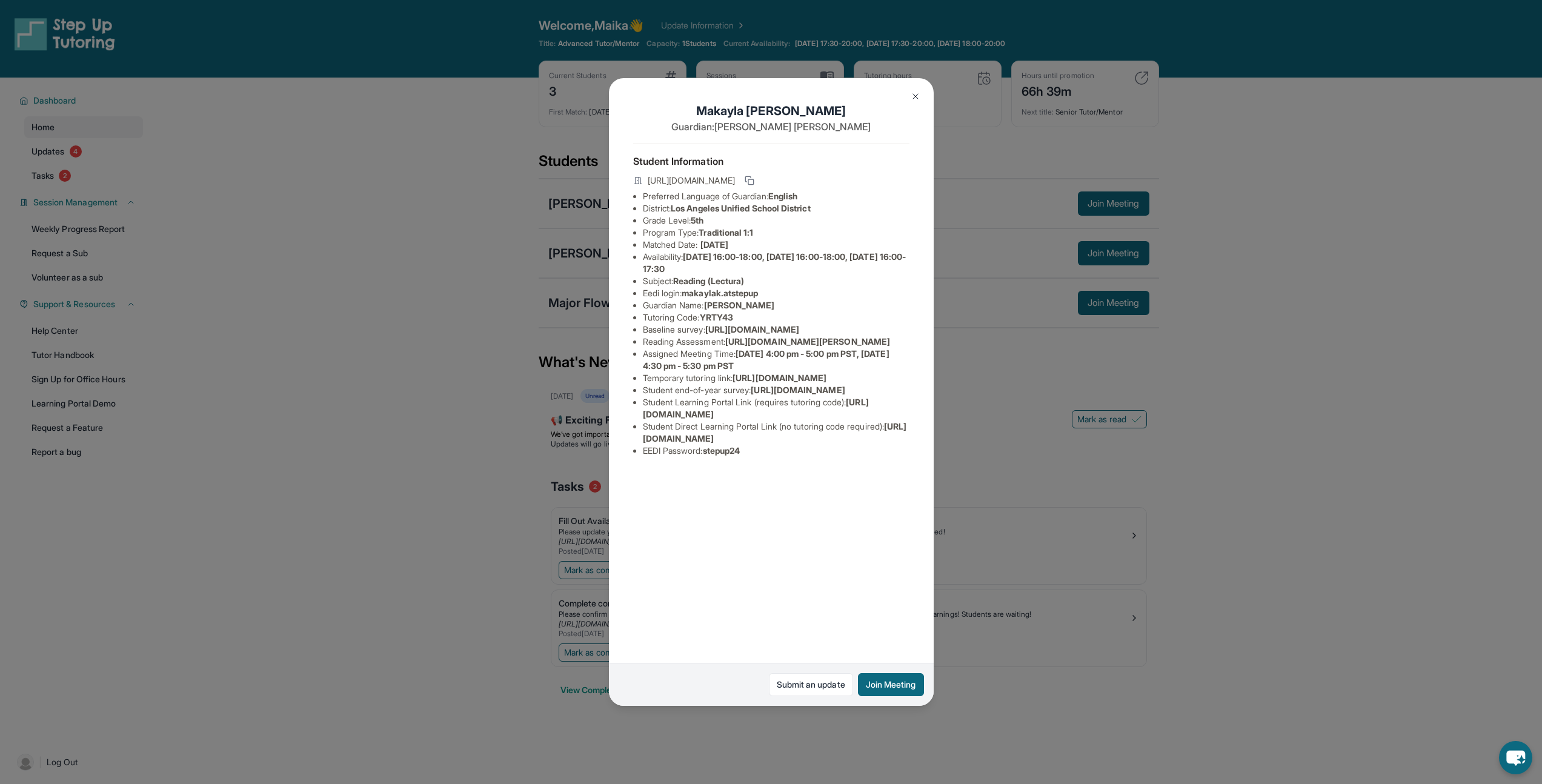
click at [597, 207] on div "[PERSON_NAME] Guardian: [PERSON_NAME] Student Information [URL][DOMAIN_NAME] Pr…" at bounding box center [771, 392] width 1542 height 784
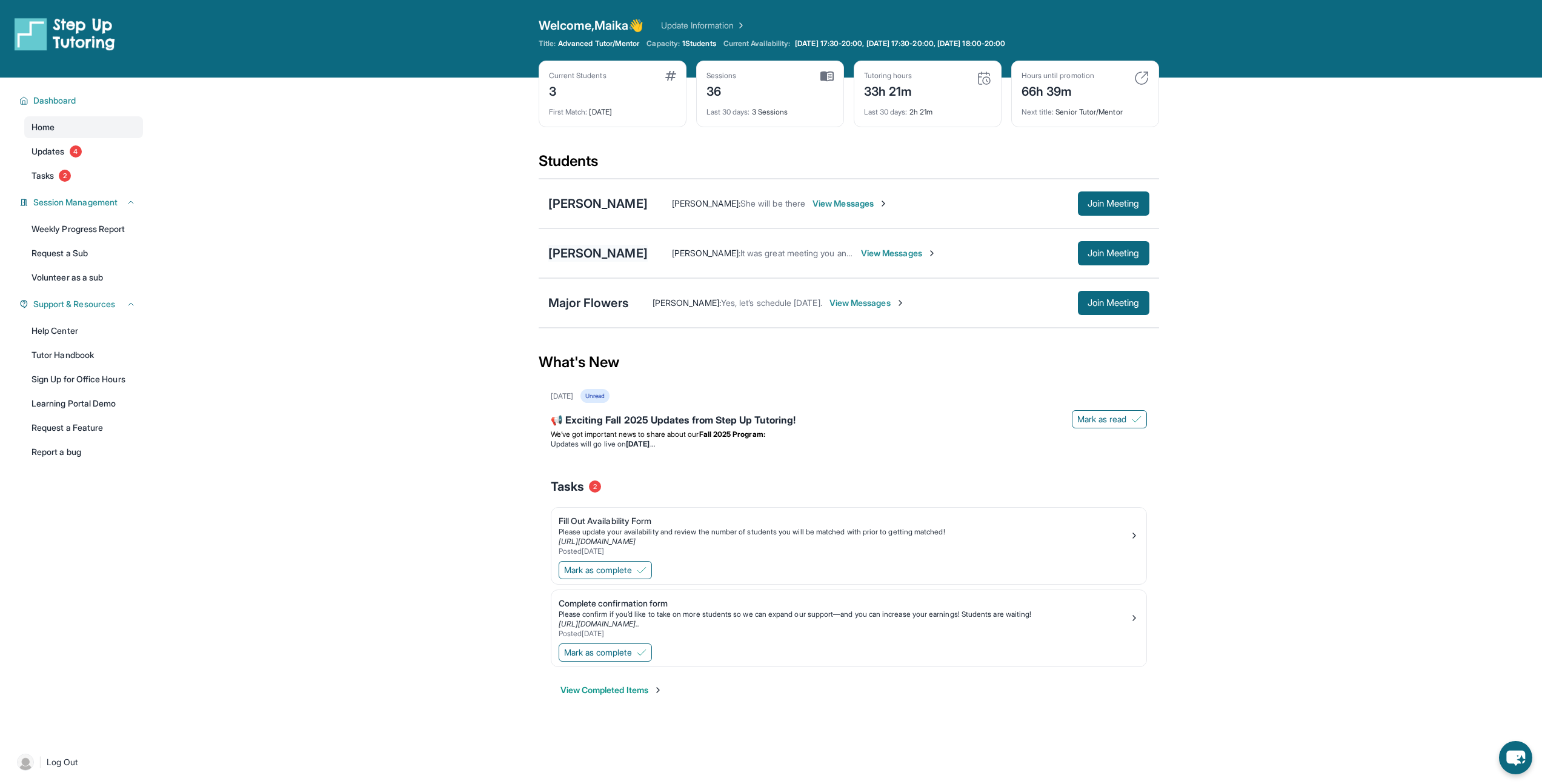
click at [592, 248] on div "[PERSON_NAME]" at bounding box center [598, 253] width 99 height 17
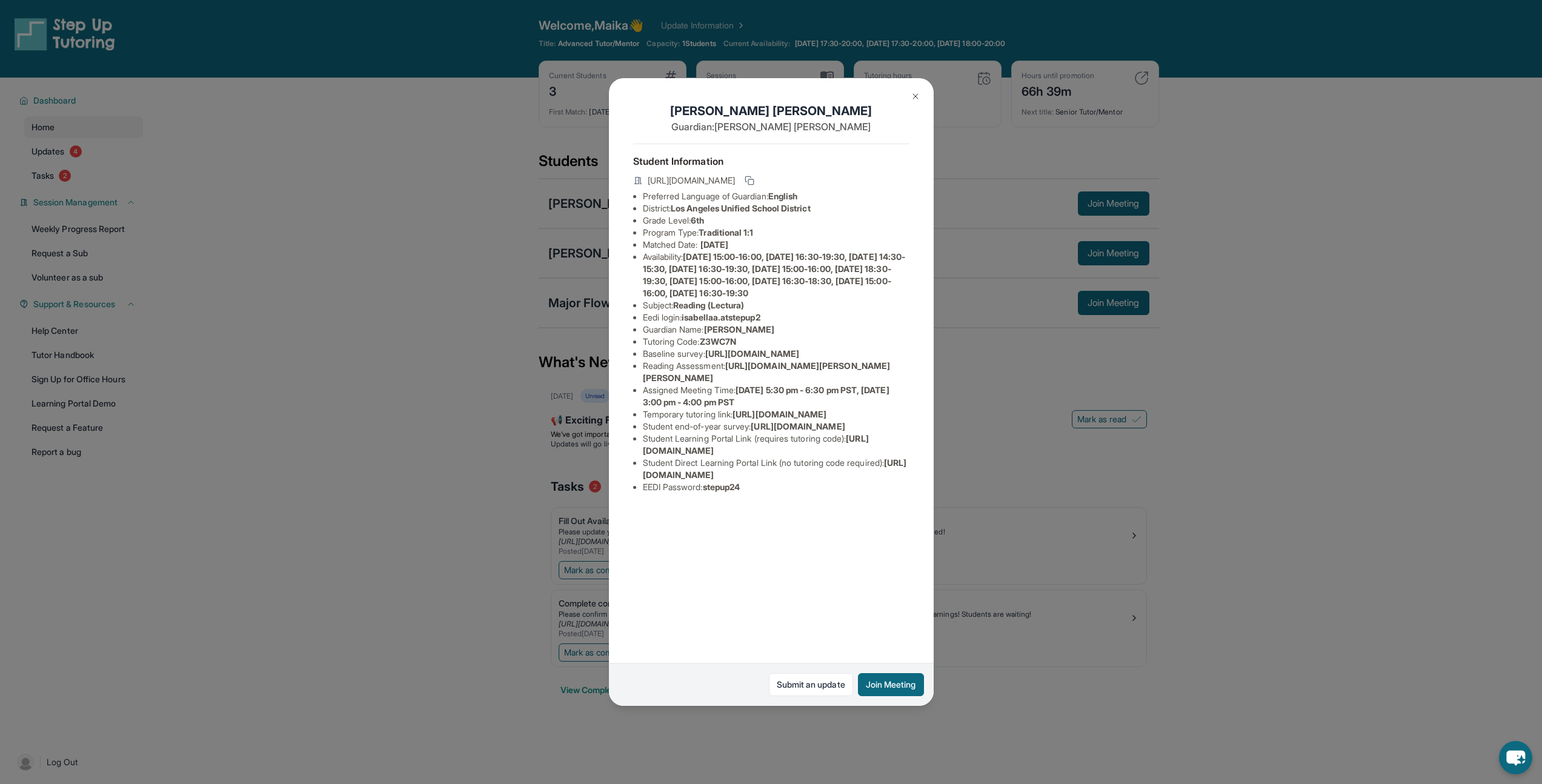
drag, startPoint x: 587, startPoint y: 249, endPoint x: 610, endPoint y: 286, distance: 43.6
click at [588, 247] on div "Isabella Anaya Guardian: Maria Reynaga Student Information https://student-port…" at bounding box center [771, 392] width 1542 height 784
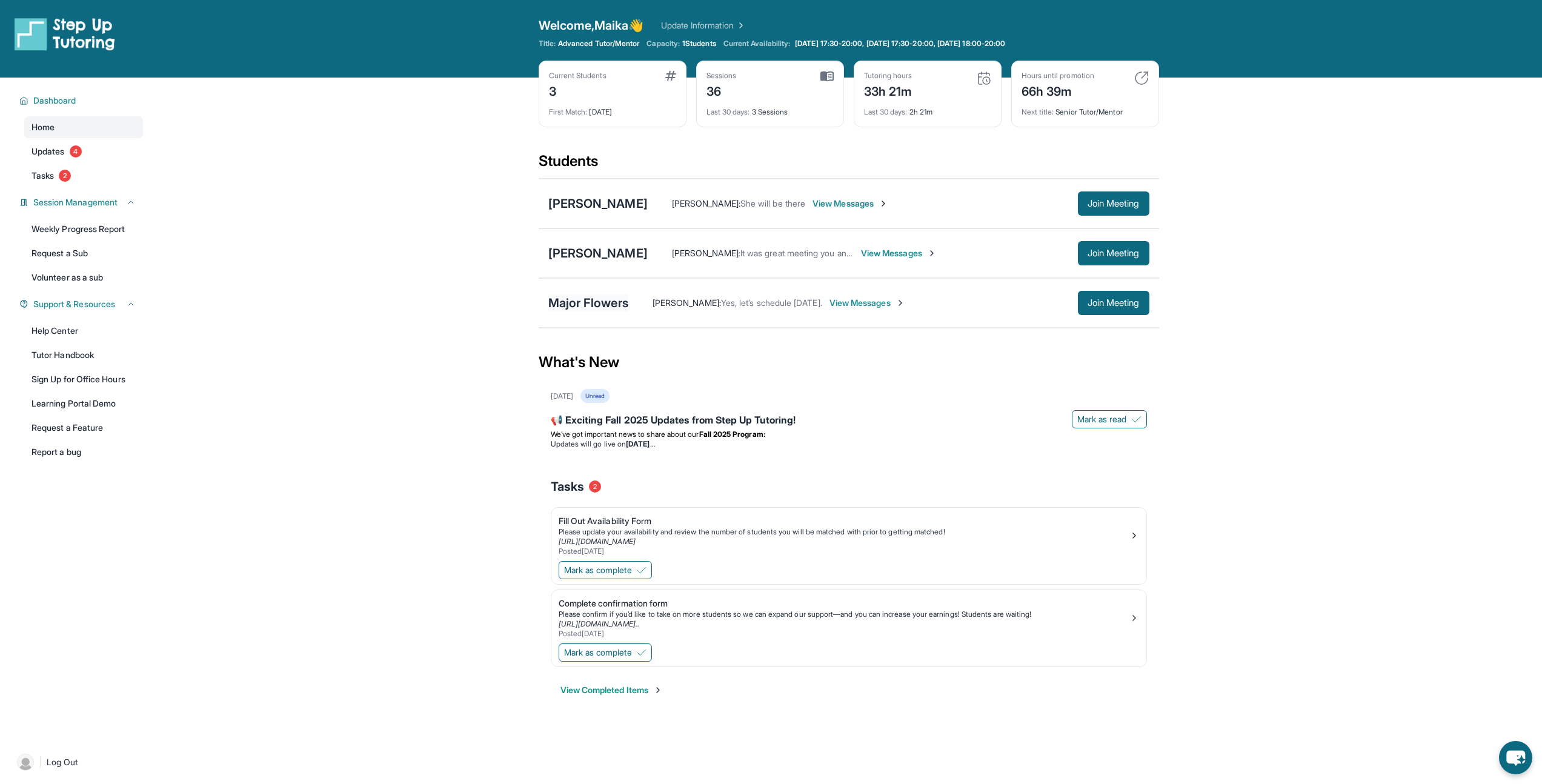
click at [605, 302] on div "Major Flowers" at bounding box center [588, 303] width 80 height 17
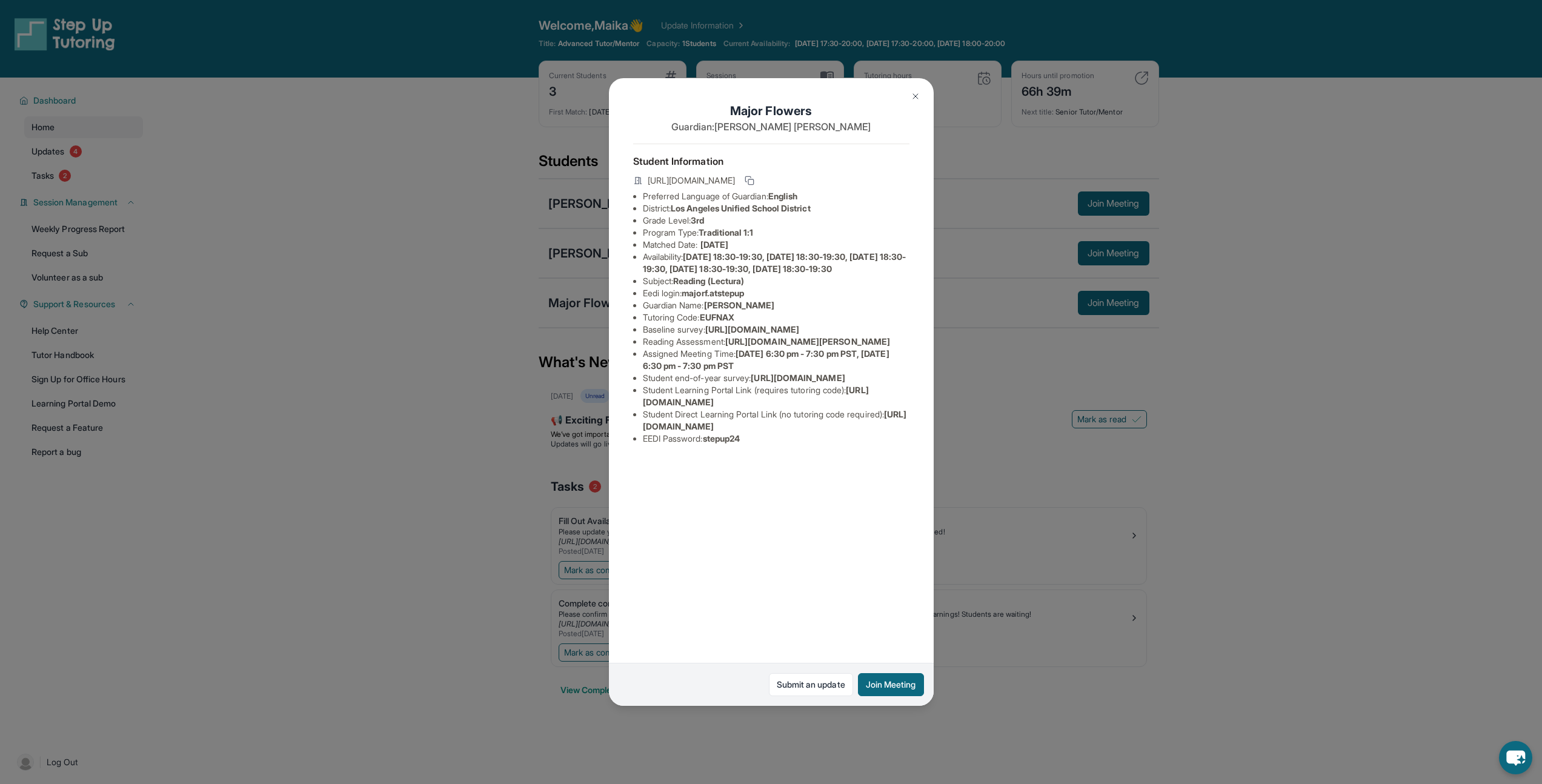
click at [583, 294] on div "Major Flowers Guardian: Rasheeda Zelaya Student Information https://student-por…" at bounding box center [771, 392] width 1542 height 784
